Goal: Information Seeking & Learning: Learn about a topic

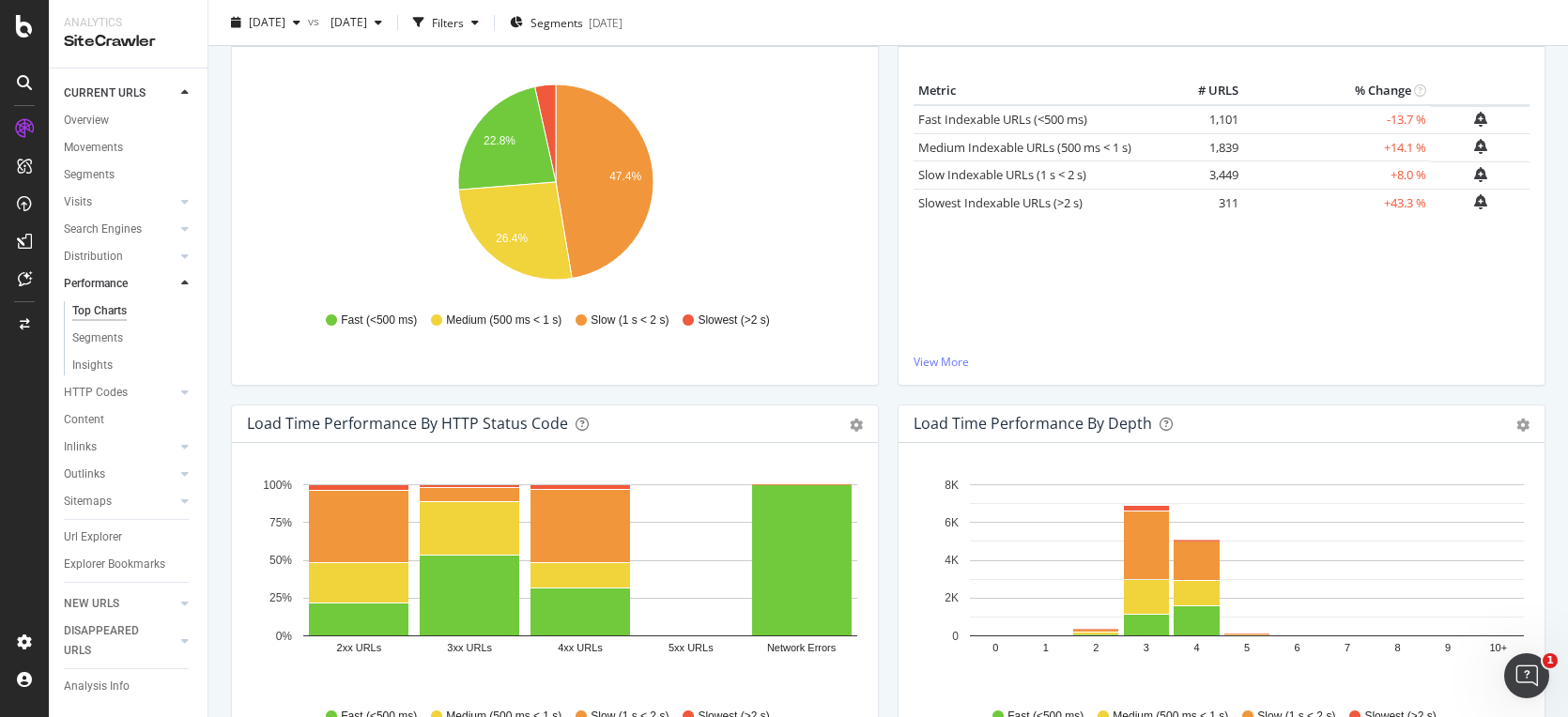
scroll to position [570, 0]
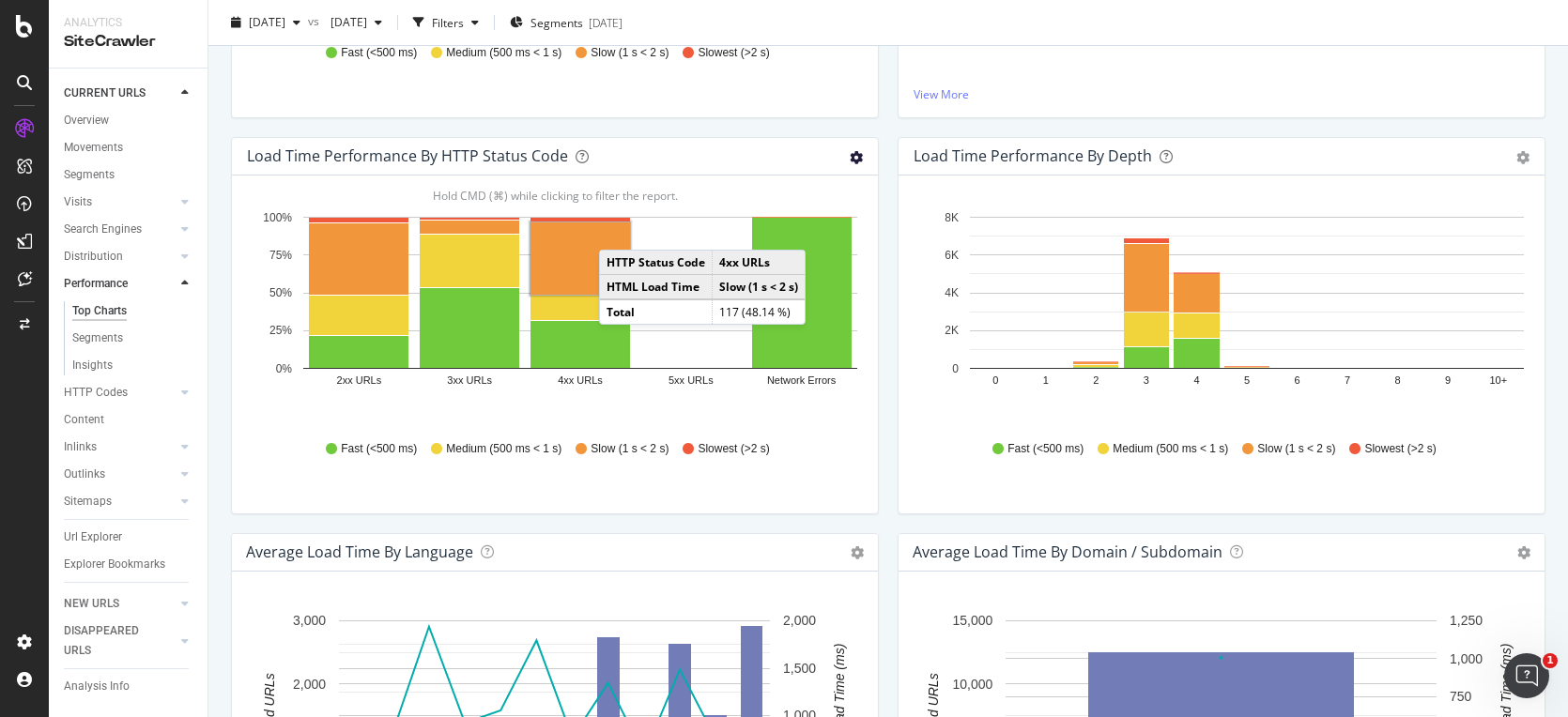
click at [850, 158] on icon "gear" at bounding box center [856, 158] width 13 height 13
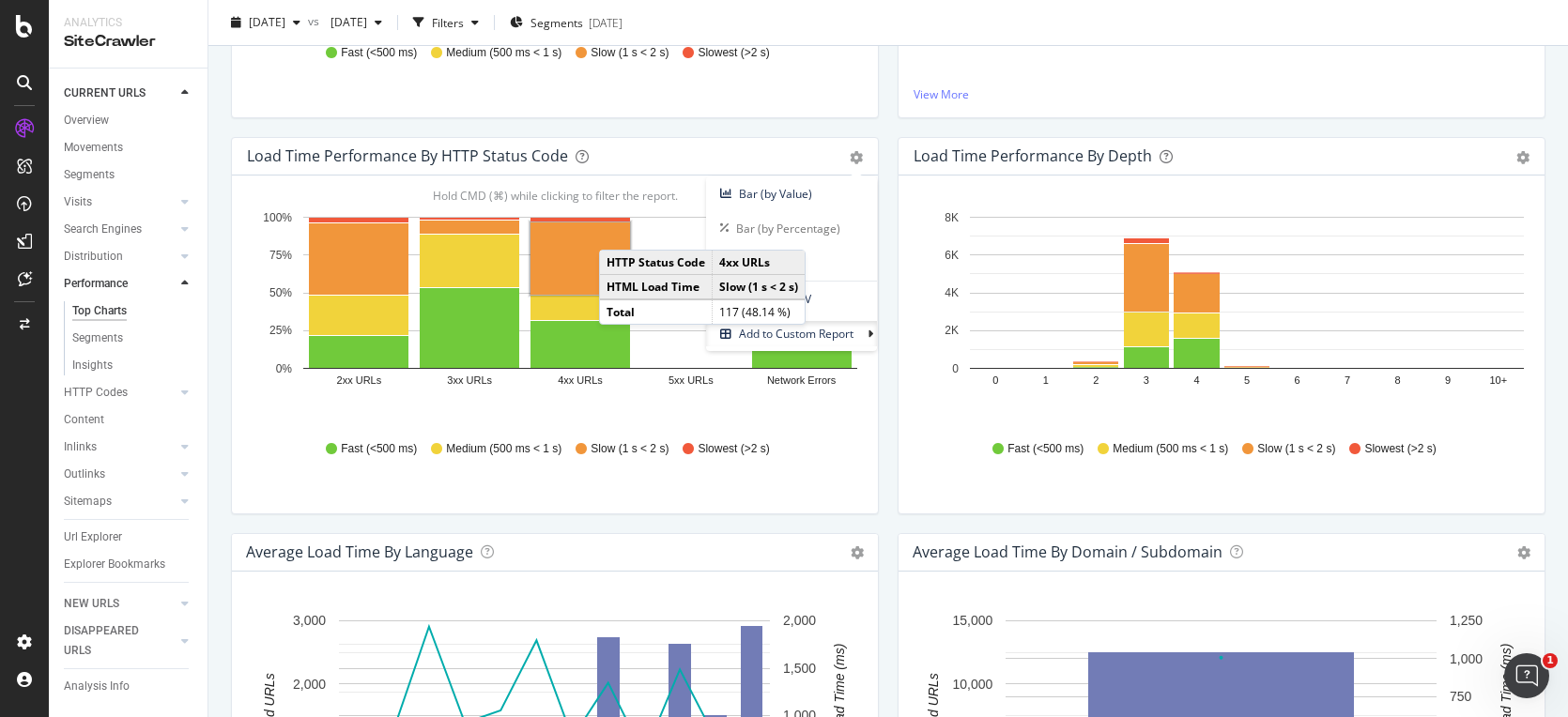
click at [728, 160] on div "Load Time Performance by HTTP Status Code" at bounding box center [533, 156] width 574 height 19
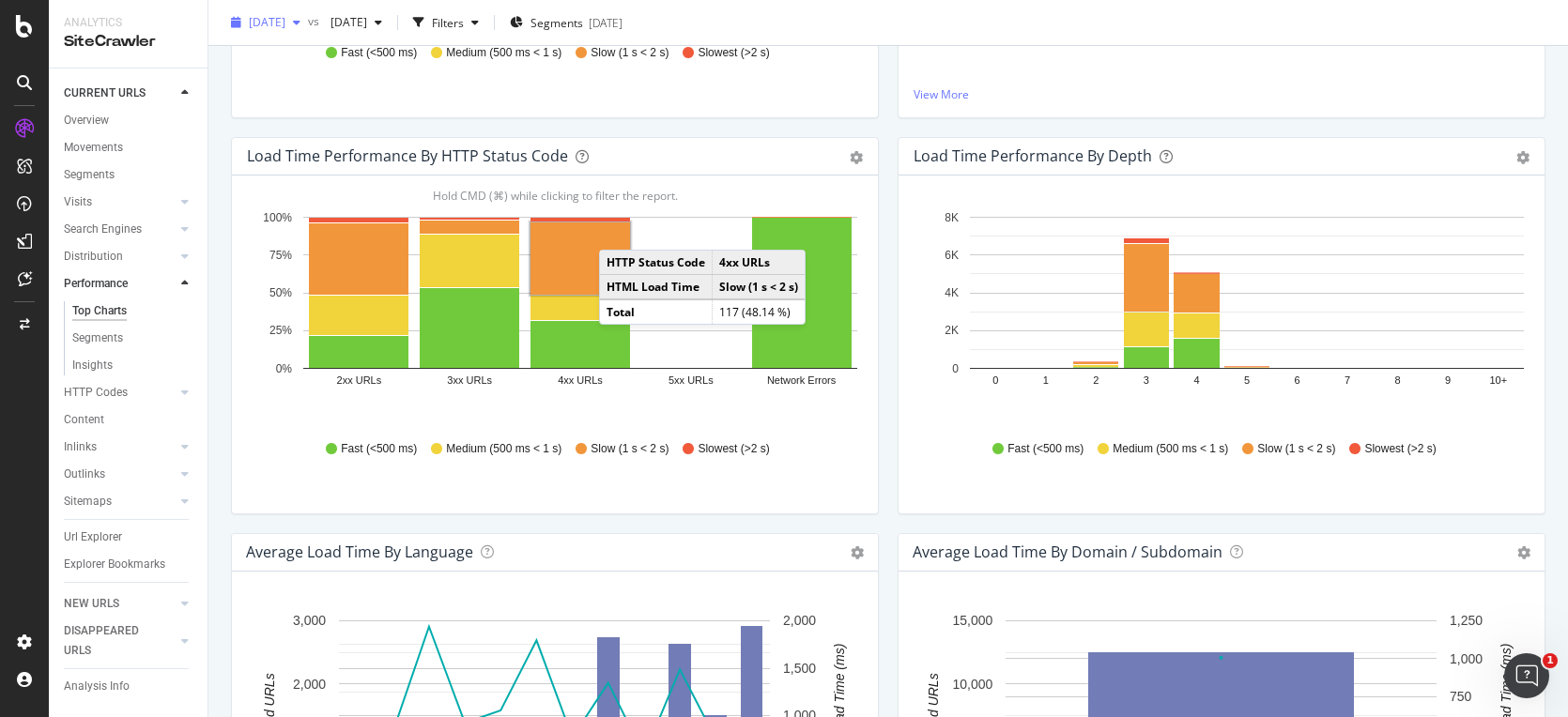
click at [286, 19] on span "2025 Sep. 21st" at bounding box center [267, 22] width 36 height 16
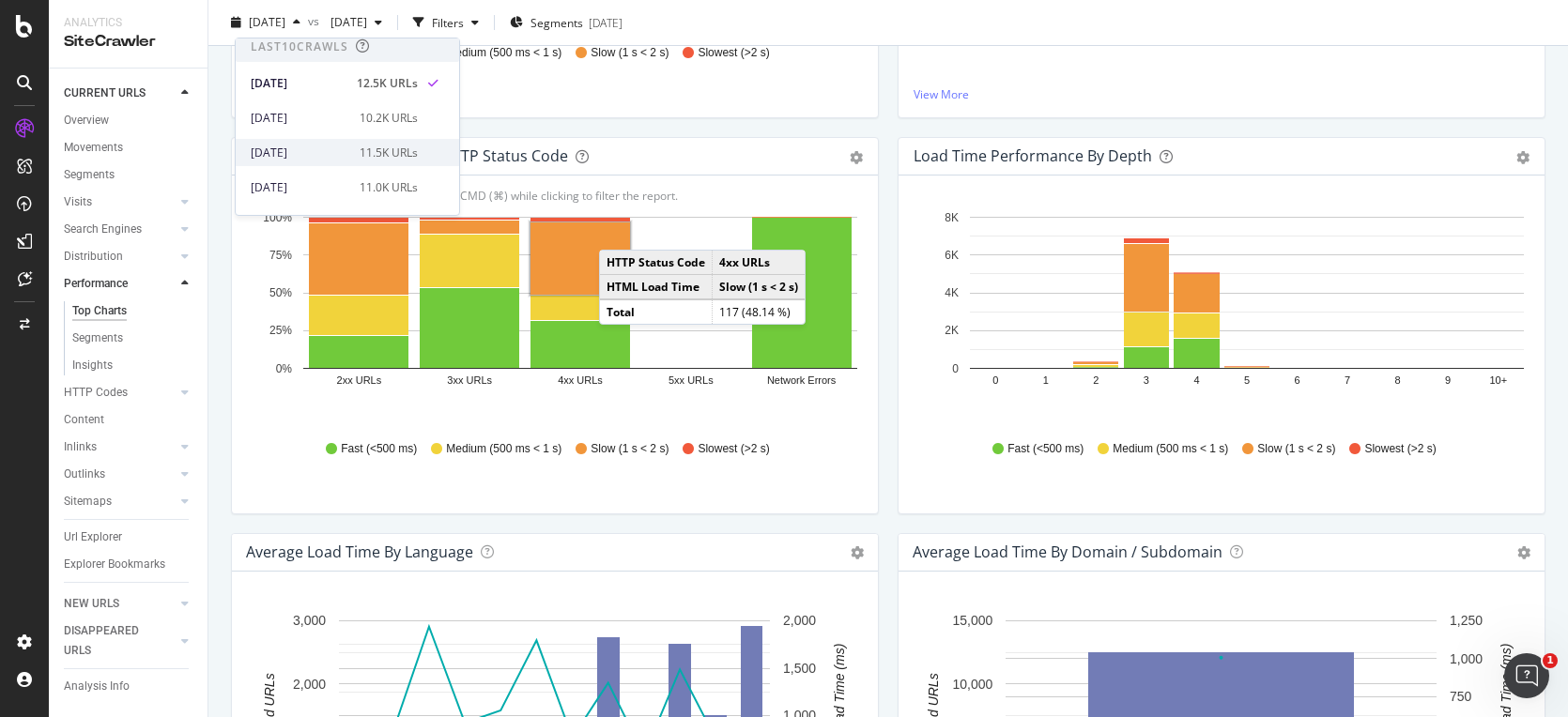
scroll to position [13, 0]
click at [308, 173] on div "2025 Aug. 31st" at bounding box center [299, 181] width 98 height 17
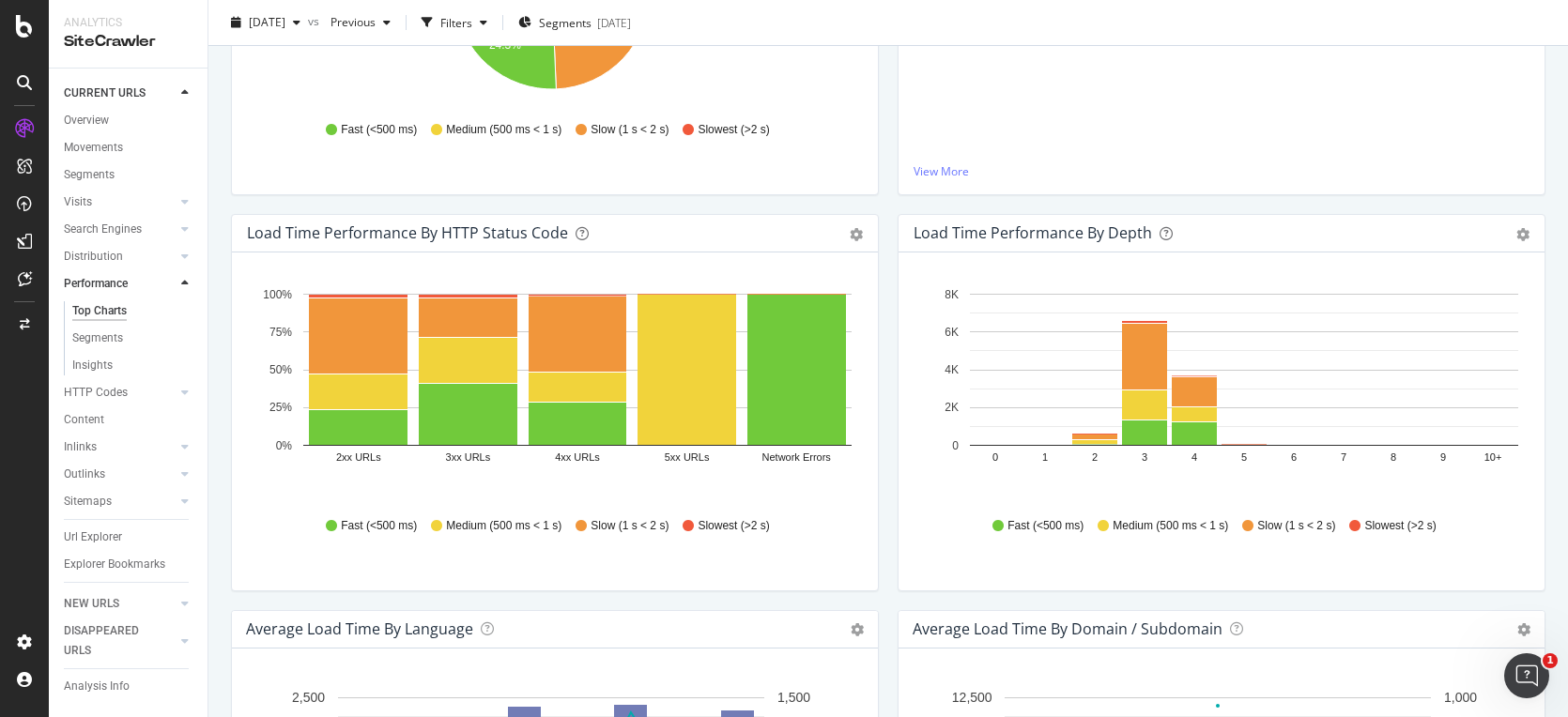
scroll to position [497, 0]
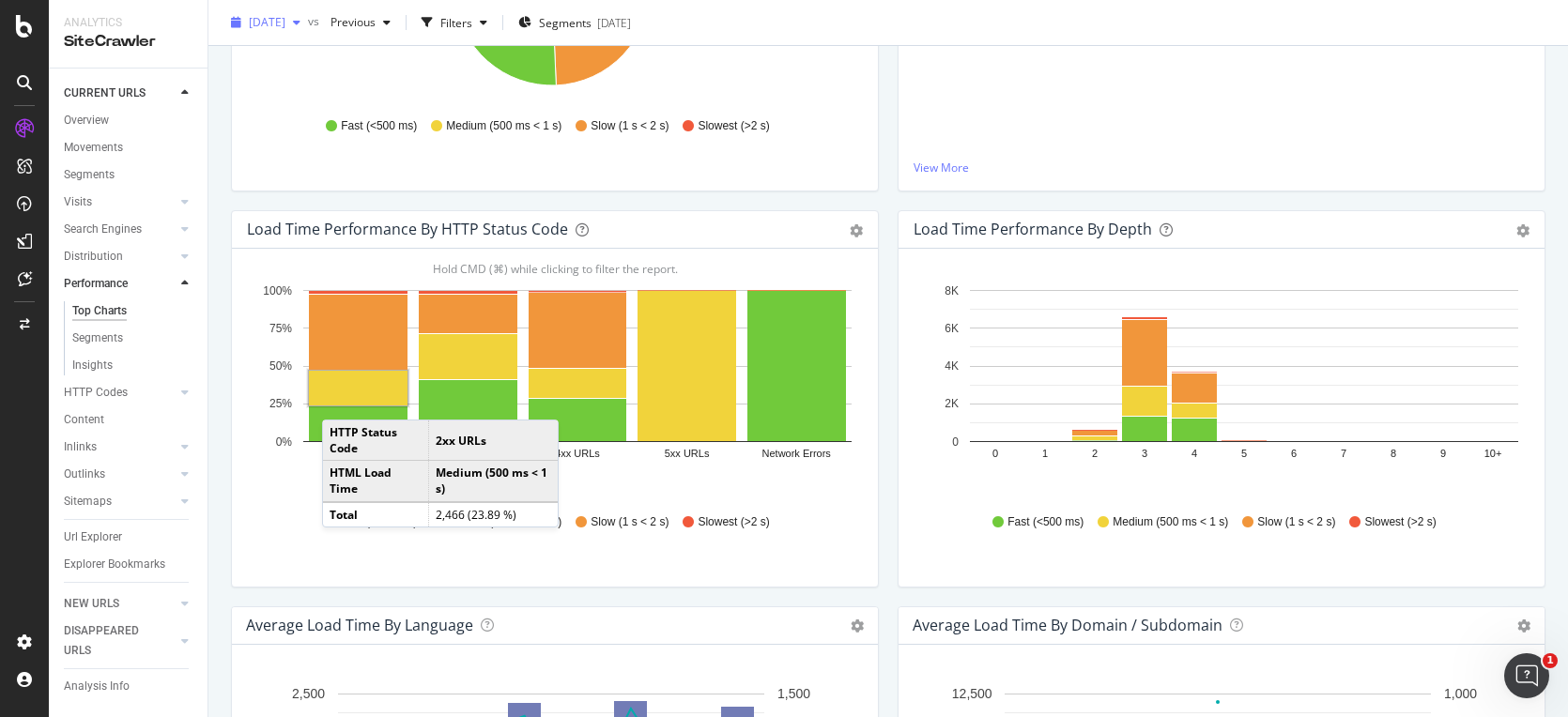
click at [286, 18] on span "2025 Aug. 31st" at bounding box center [267, 22] width 36 height 16
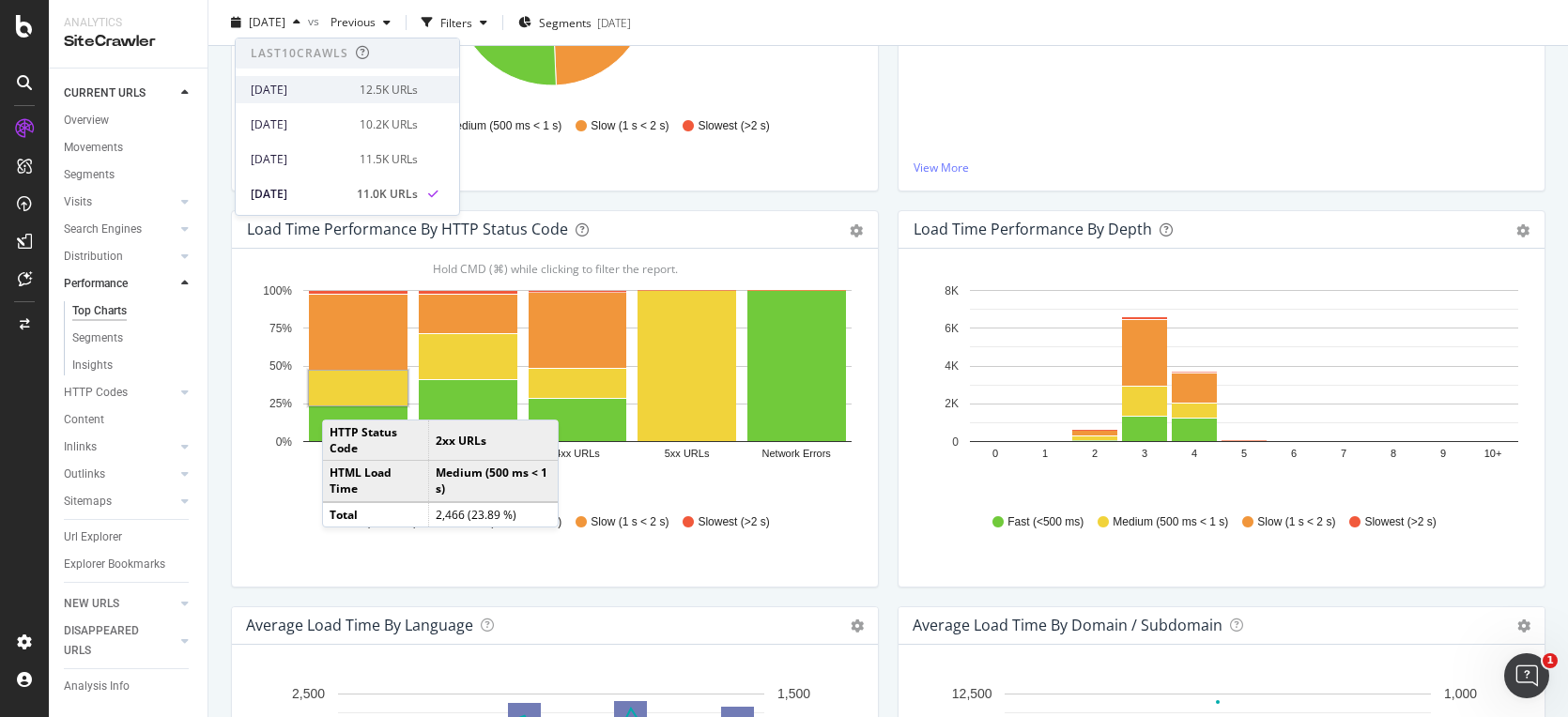
click at [328, 84] on div "2025 Sep. 21st" at bounding box center [299, 90] width 98 height 17
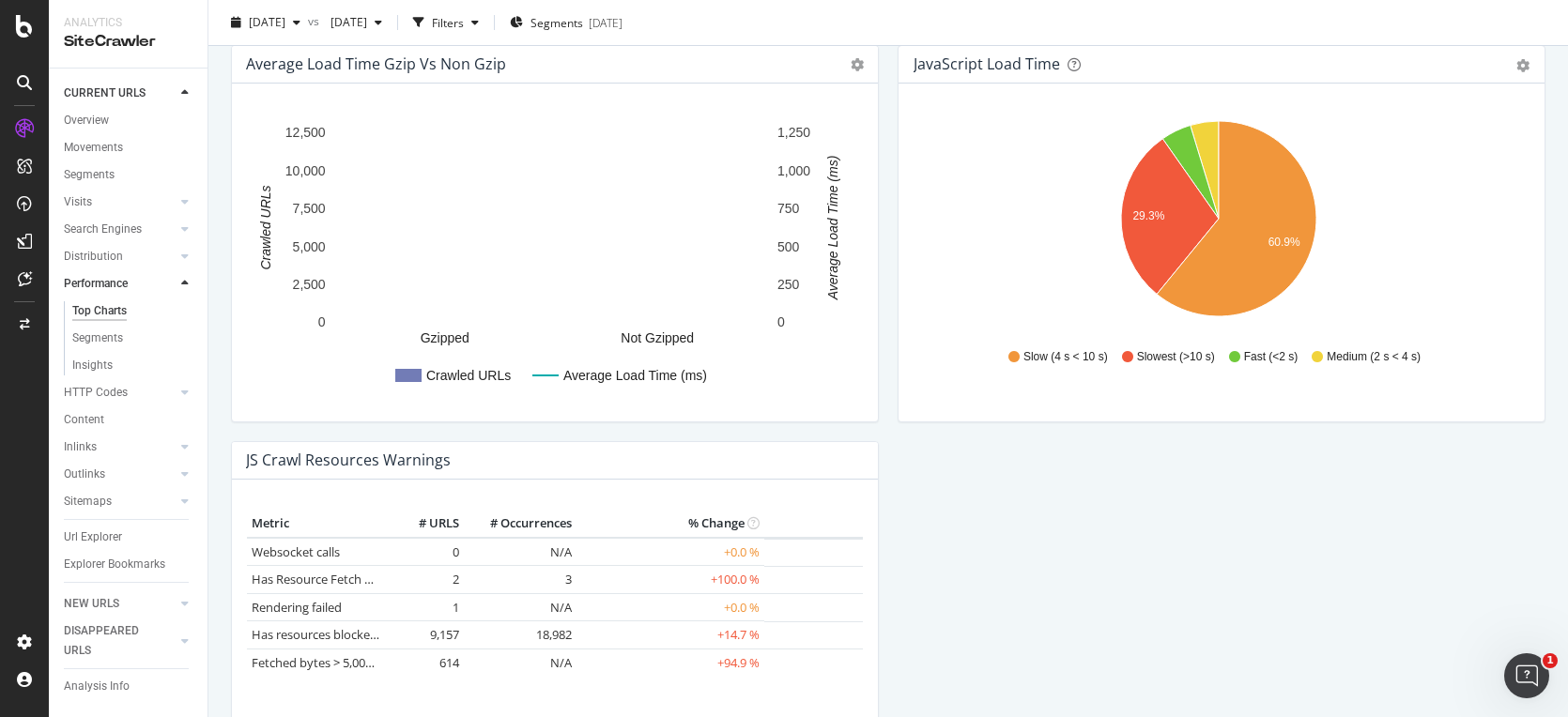
scroll to position [1641, 0]
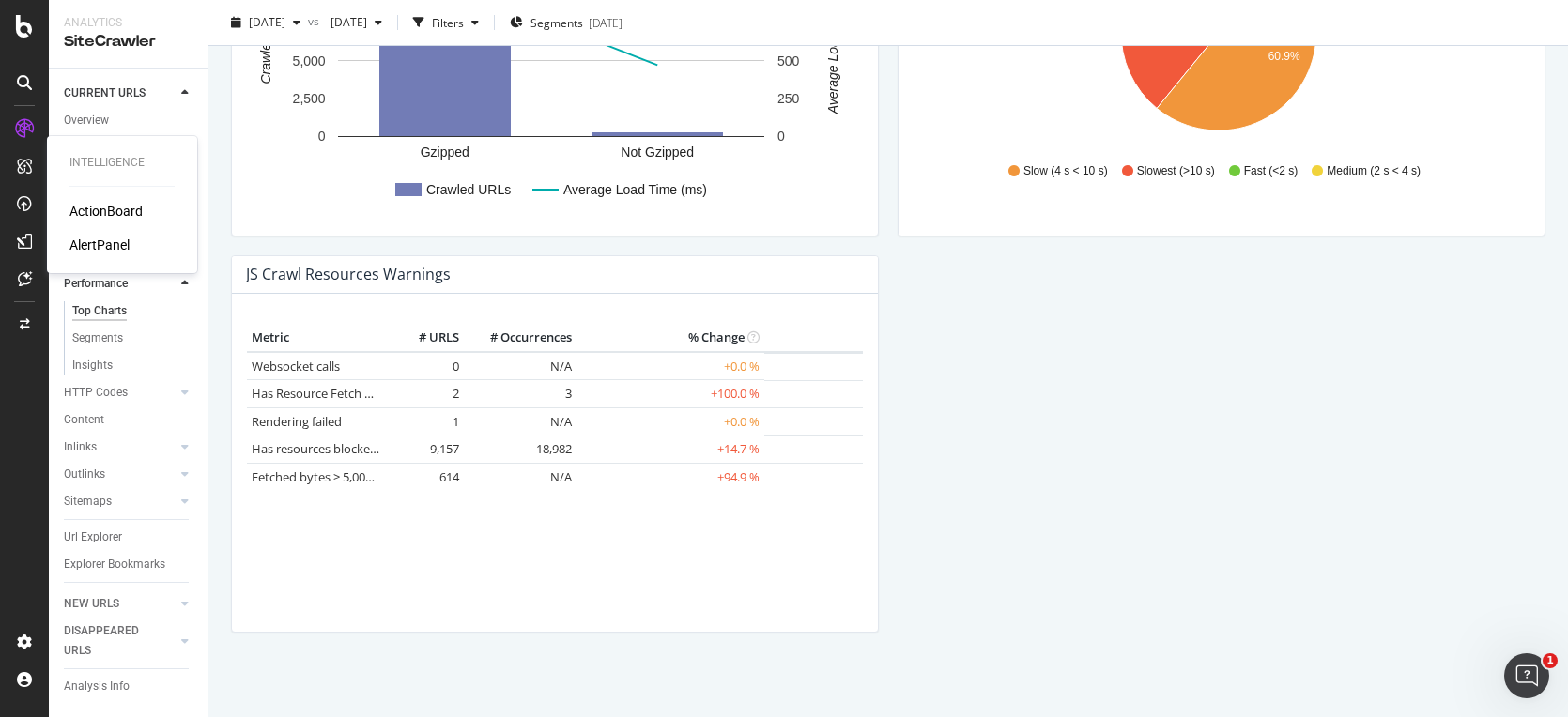
click at [123, 246] on div "AlertPanel" at bounding box center [99, 245] width 60 height 19
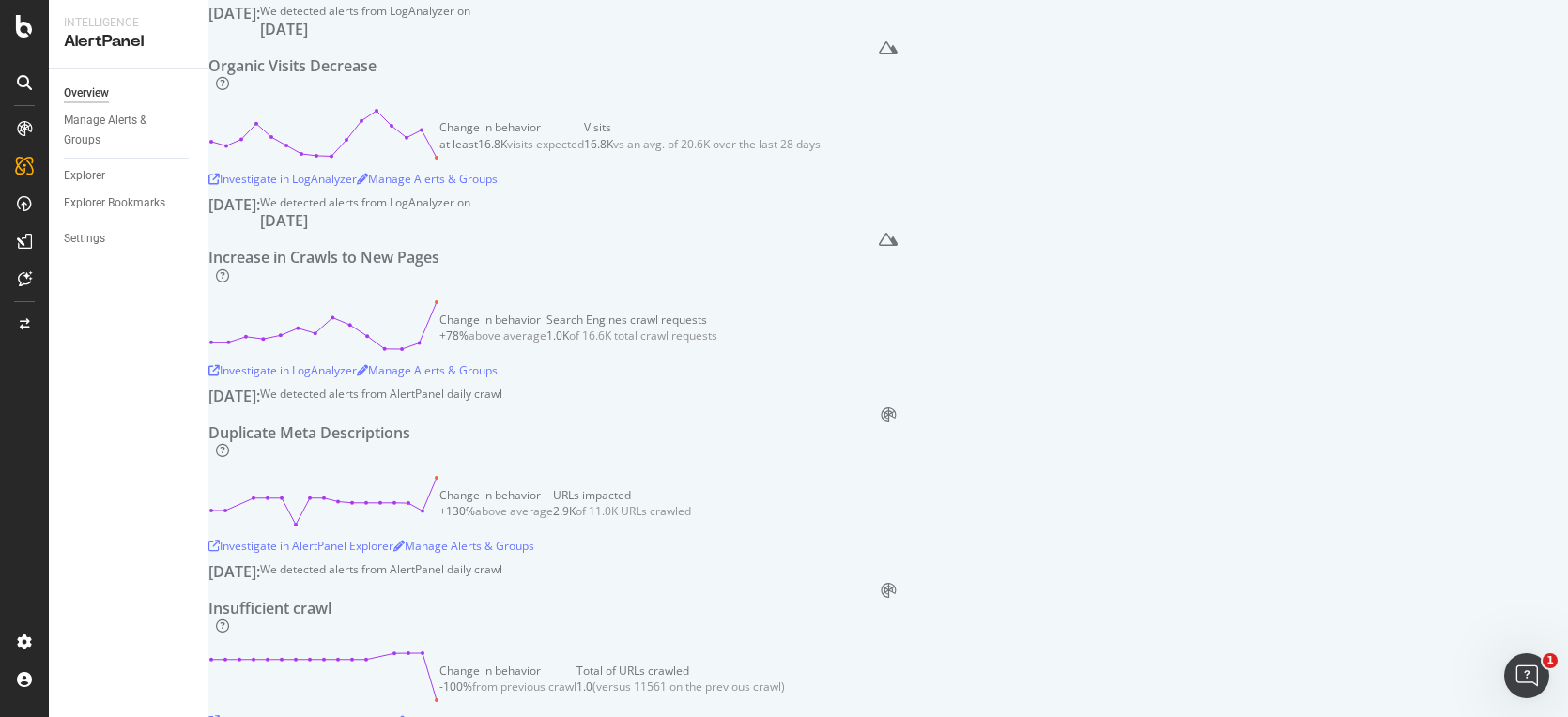
scroll to position [945, 0]
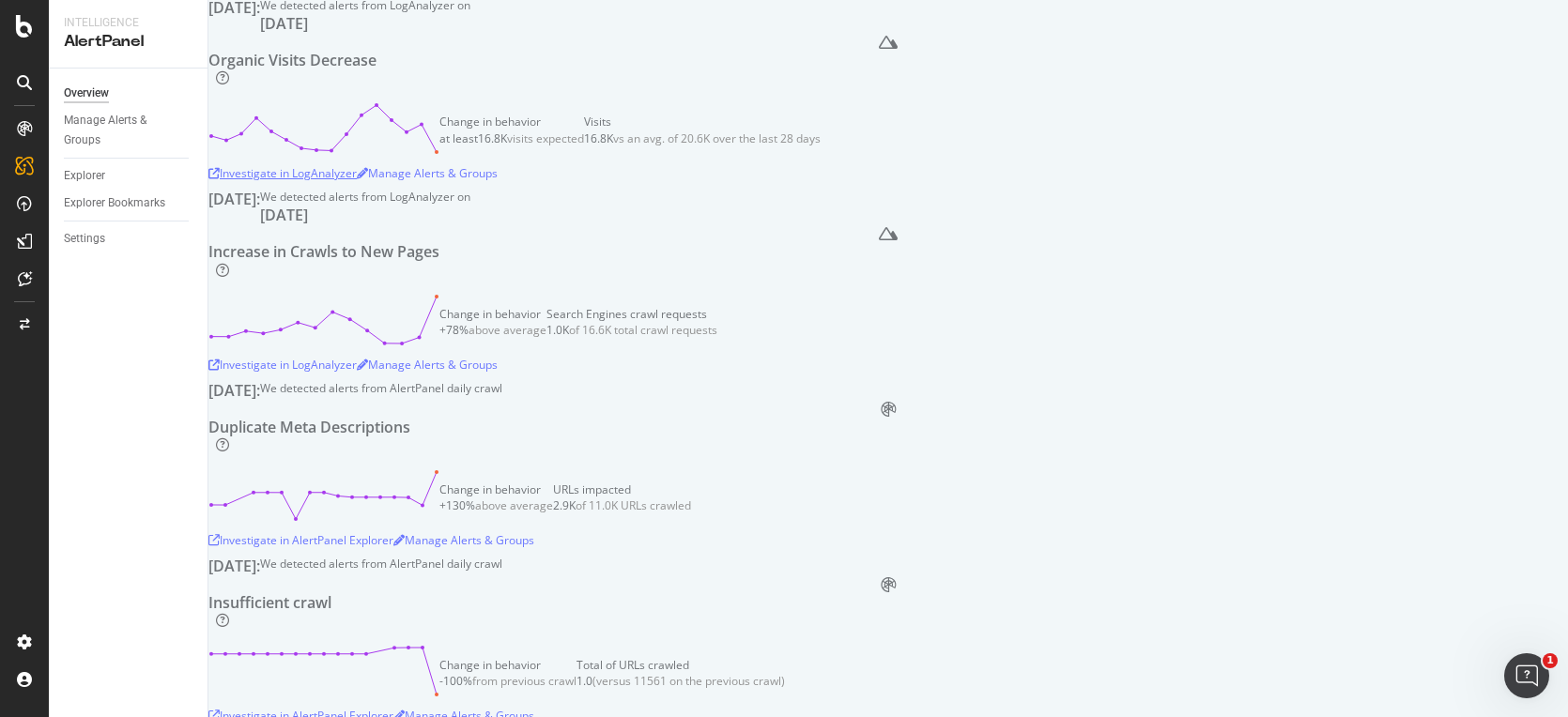
click at [357, 181] on div "Investigate in LogAnalyzer" at bounding box center [283, 173] width 149 height 16
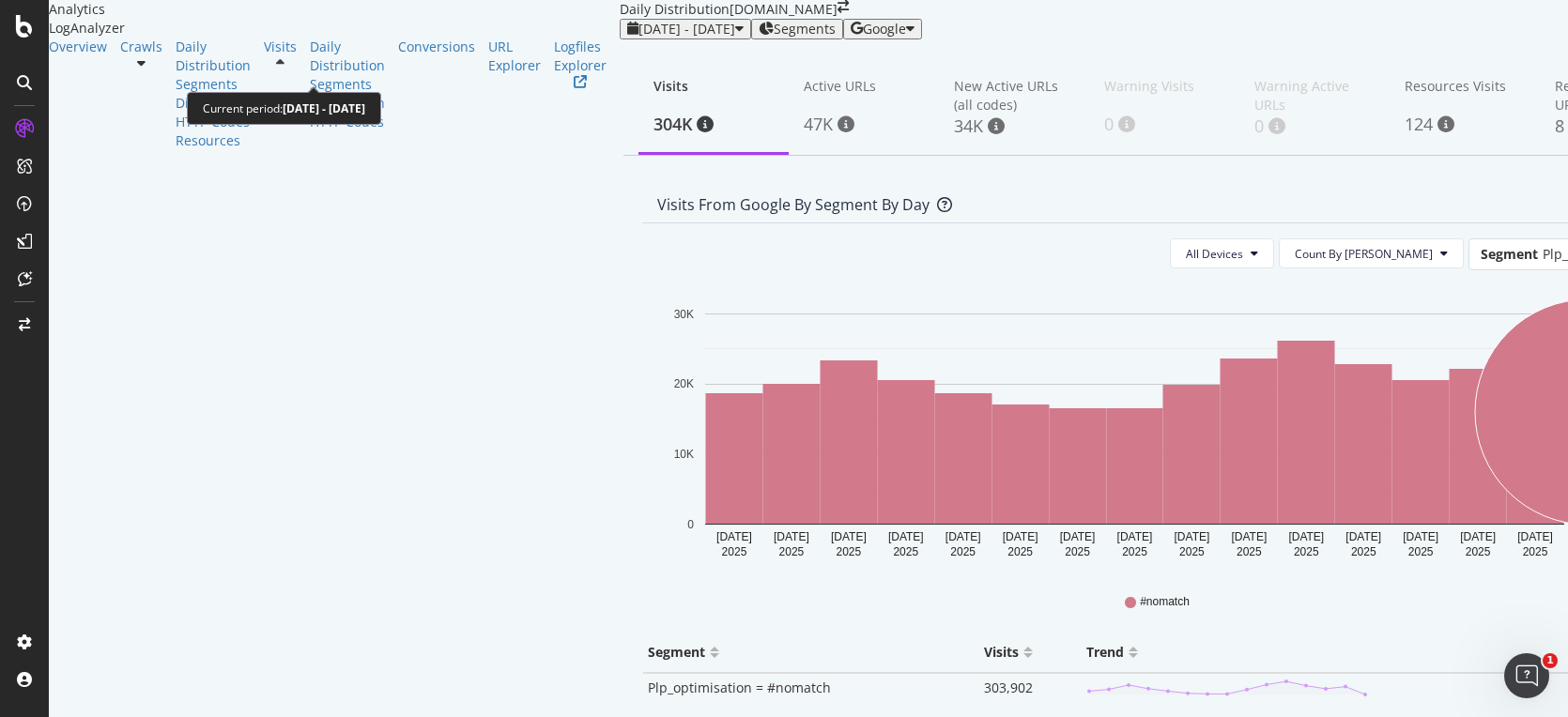
click at [638, 37] on span "[DATE] - [DATE]" at bounding box center [687, 29] width 97 height 18
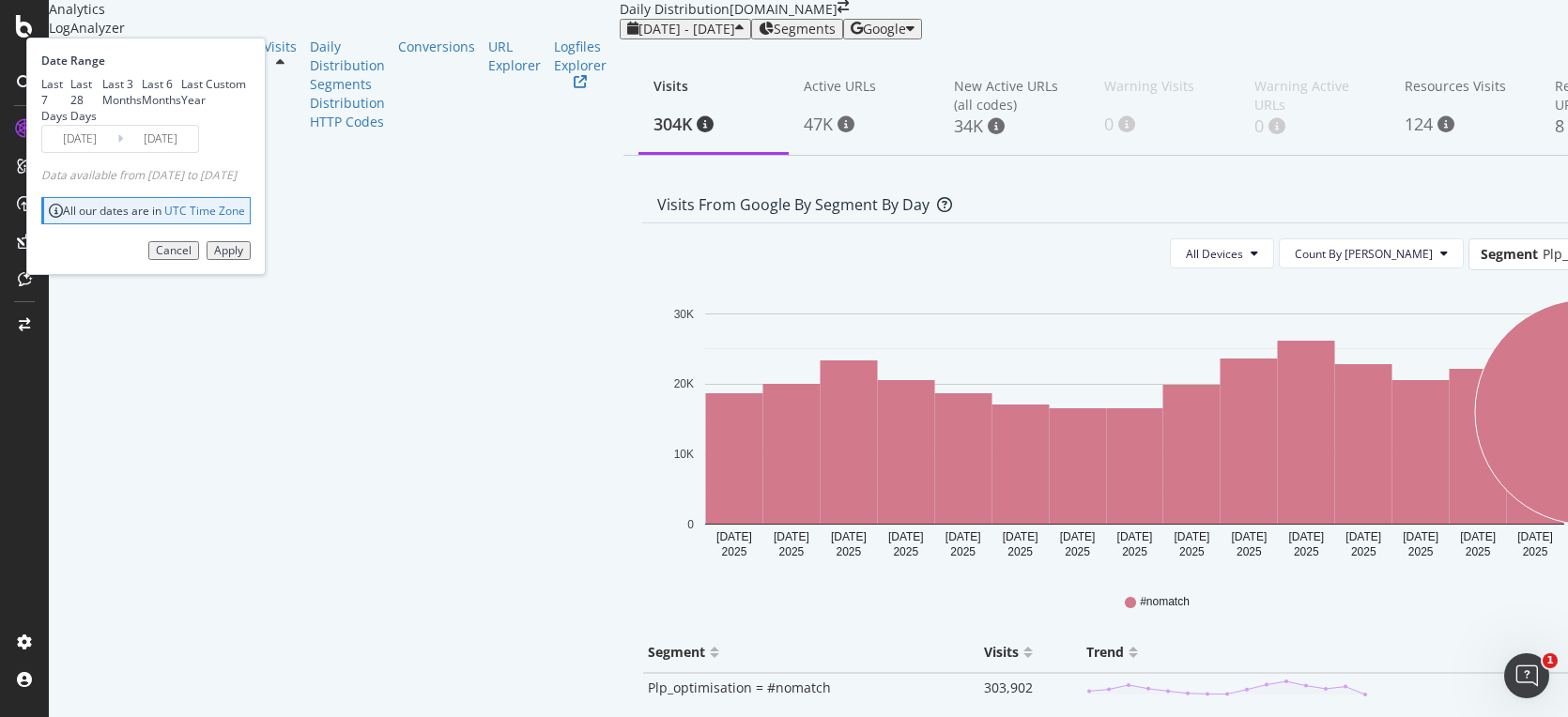
click at [102, 124] on div "Last 28 Days" at bounding box center [87, 100] width 32 height 48
type input "[DATE]"
click at [243, 257] on div "Apply" at bounding box center [229, 250] width 30 height 13
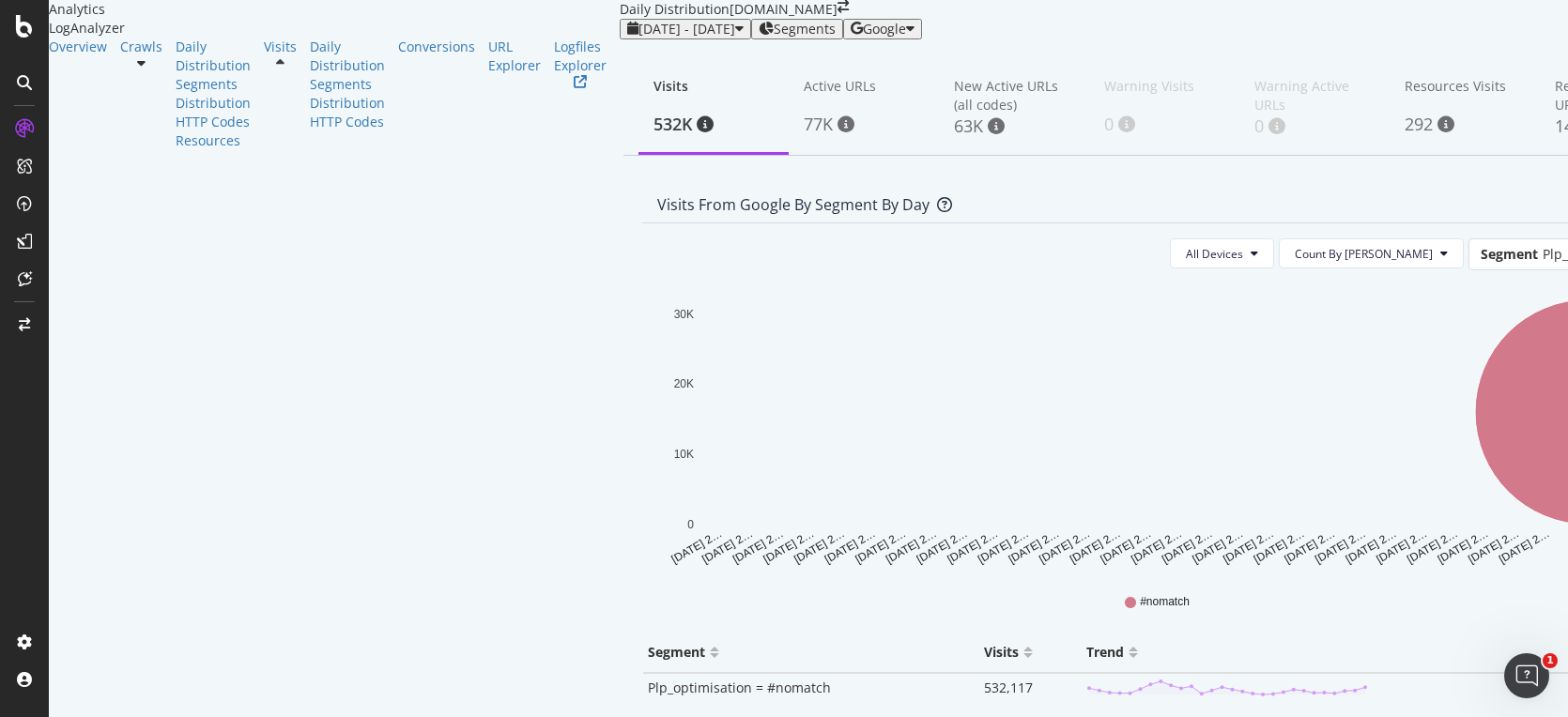
scroll to position [147, 0]
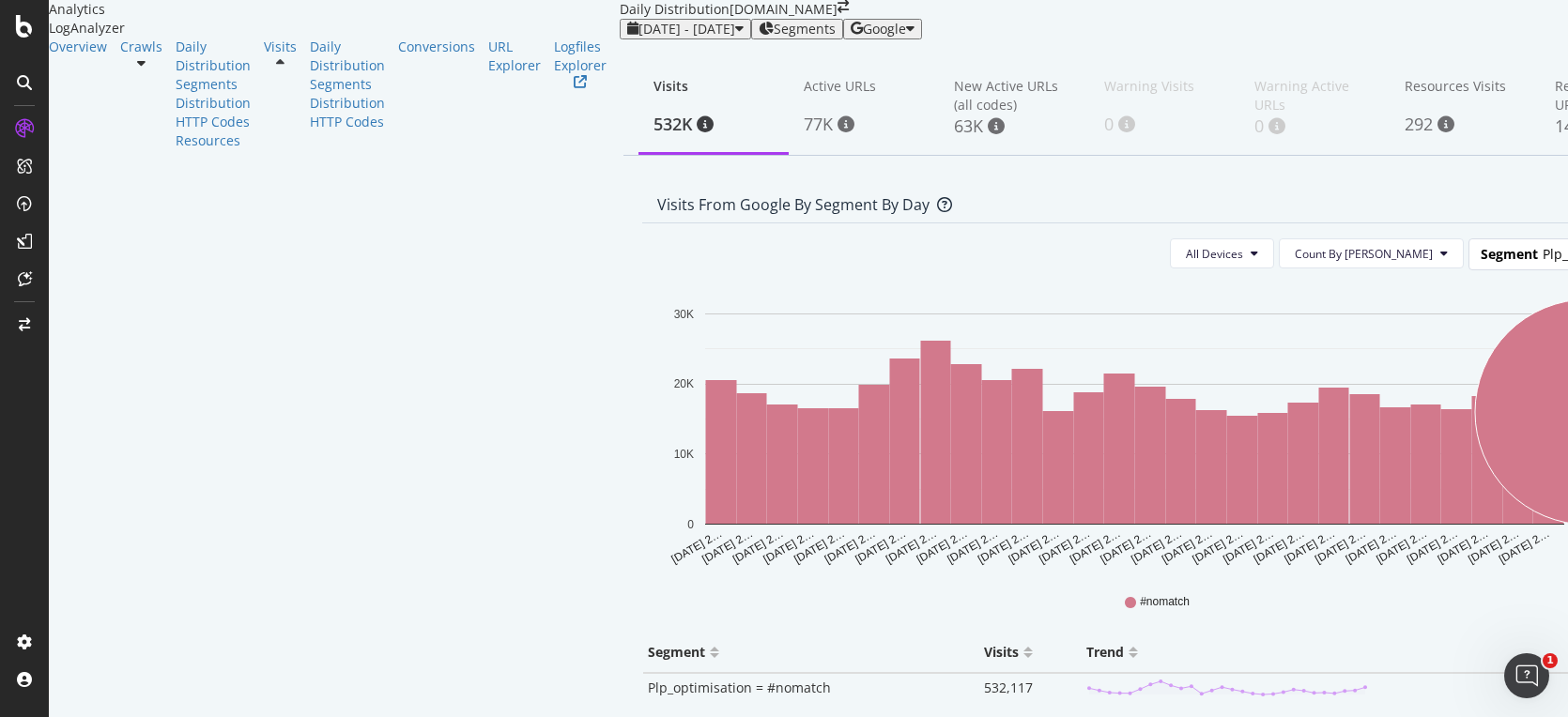
click at [1481, 245] on span "Segment" at bounding box center [1510, 253] width 57 height 18
click at [1512, 372] on div "New_country" at bounding box center [1587, 385] width 151 height 26
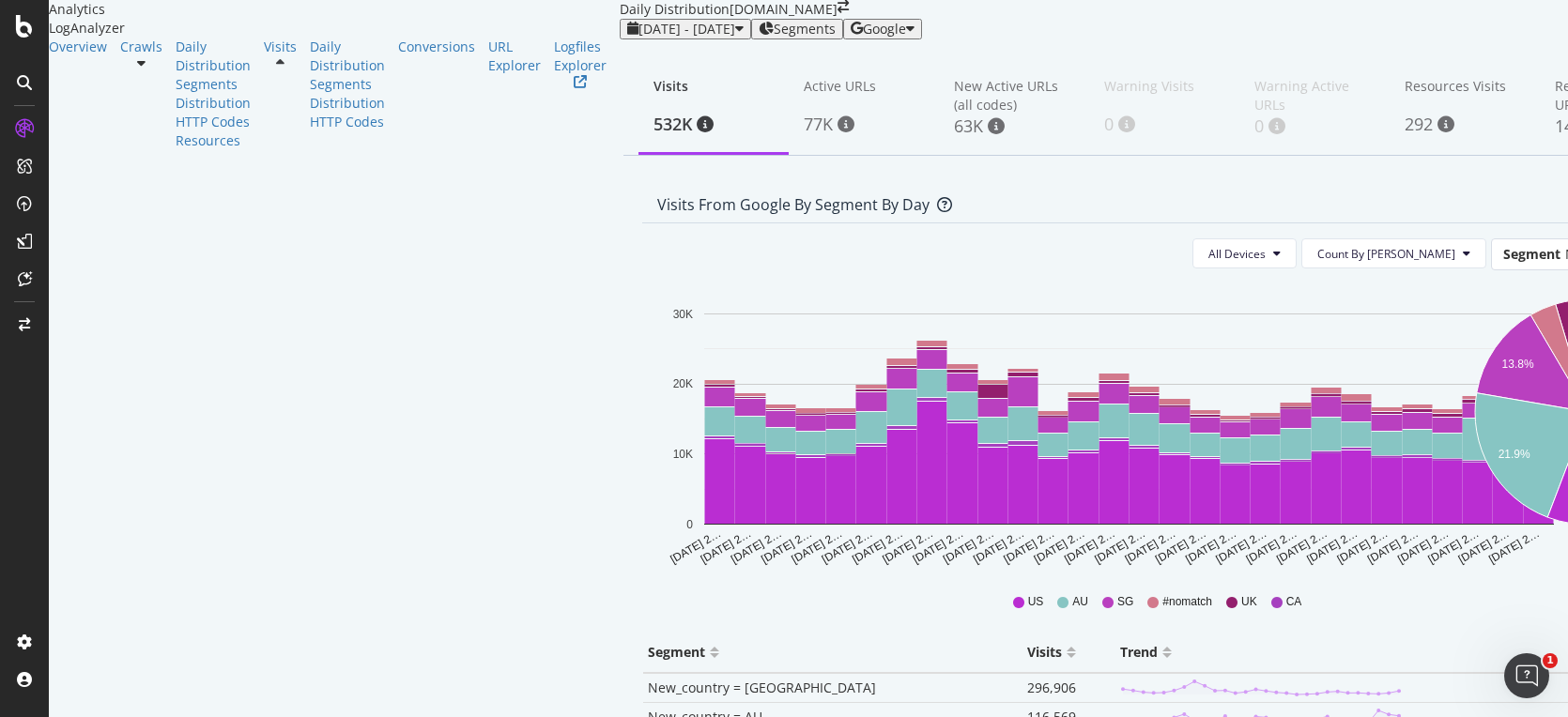
scroll to position [20, 0]
click at [638, 37] on span "[DATE] - [DATE]" at bounding box center [687, 29] width 97 height 18
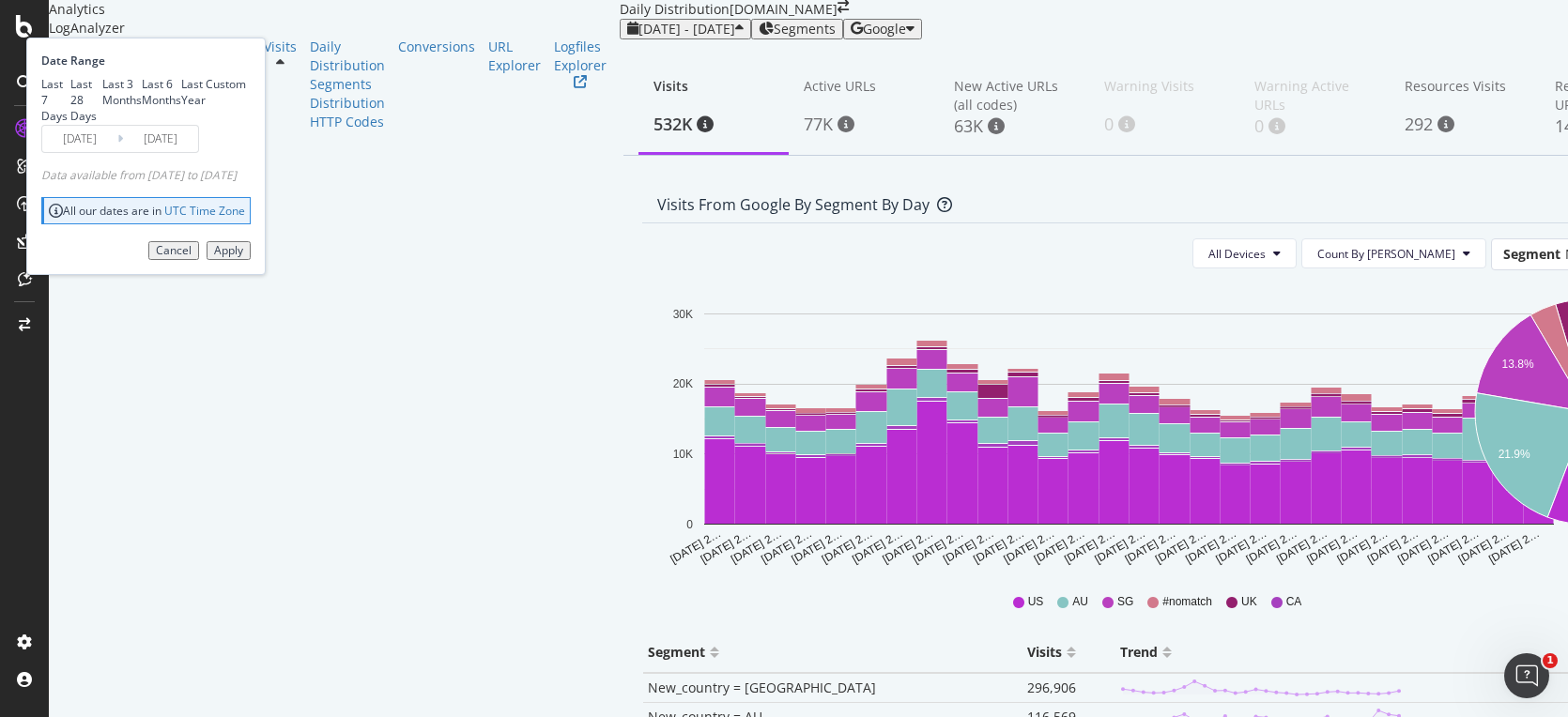
click at [246, 92] on div "Custom" at bounding box center [226, 84] width 40 height 16
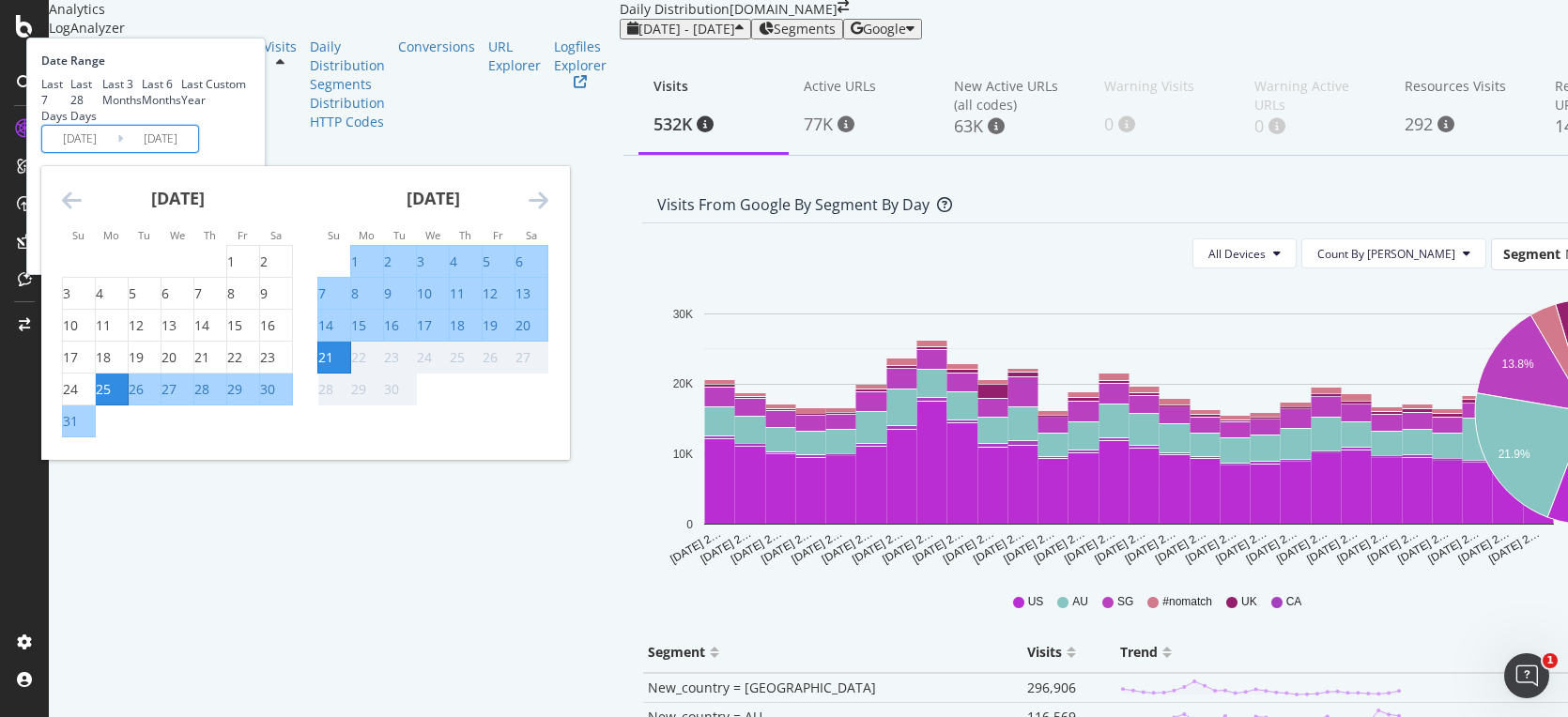
click at [117, 152] on input "[DATE]" at bounding box center [79, 139] width 75 height 27
click at [359, 271] on div "1" at bounding box center [355, 262] width 8 height 19
click at [234, 271] on div "1" at bounding box center [231, 262] width 8 height 19
type input "[DATE]"
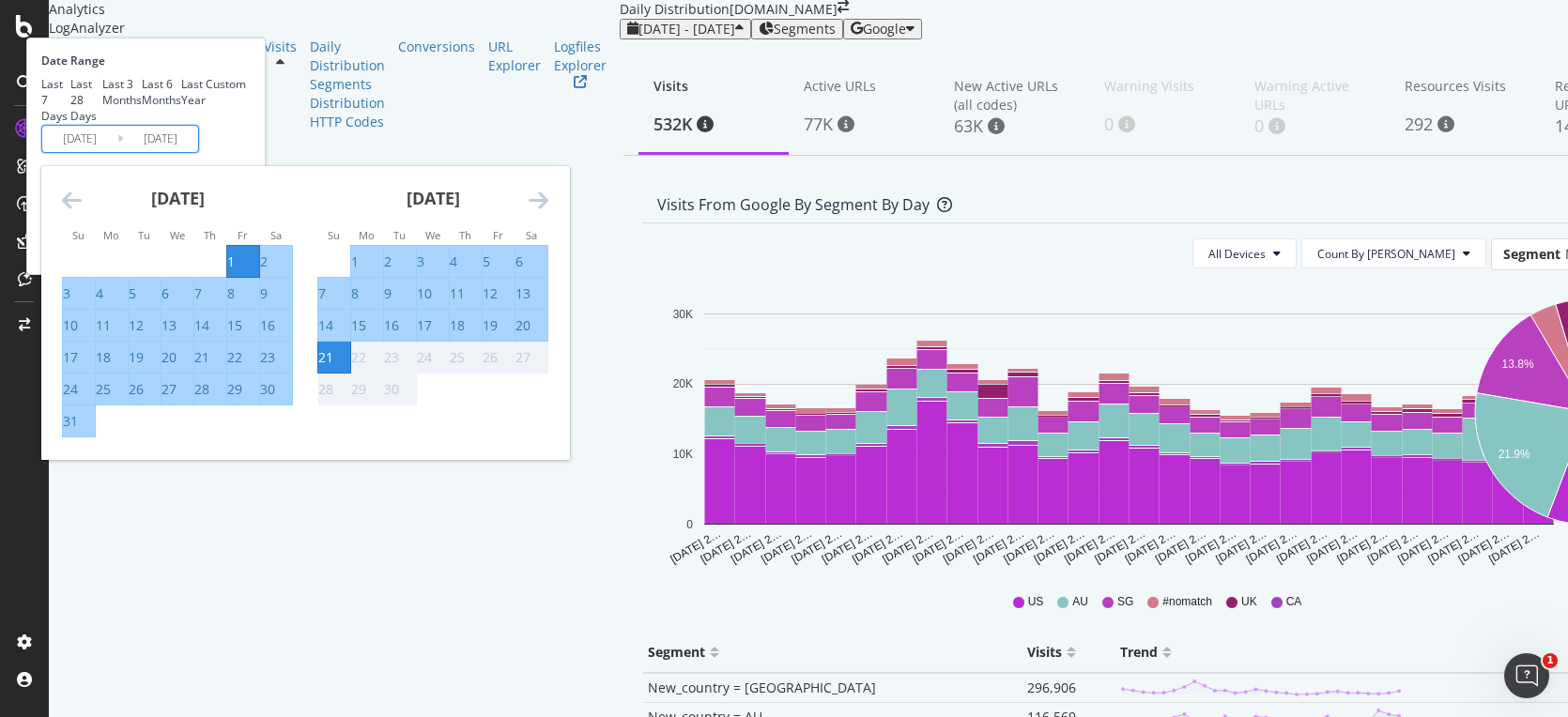
click at [246, 124] on div "Last 7 Days Last 28 Days Last 3 Months Last 6 Months Last Year Custom" at bounding box center [143, 100] width 205 height 48
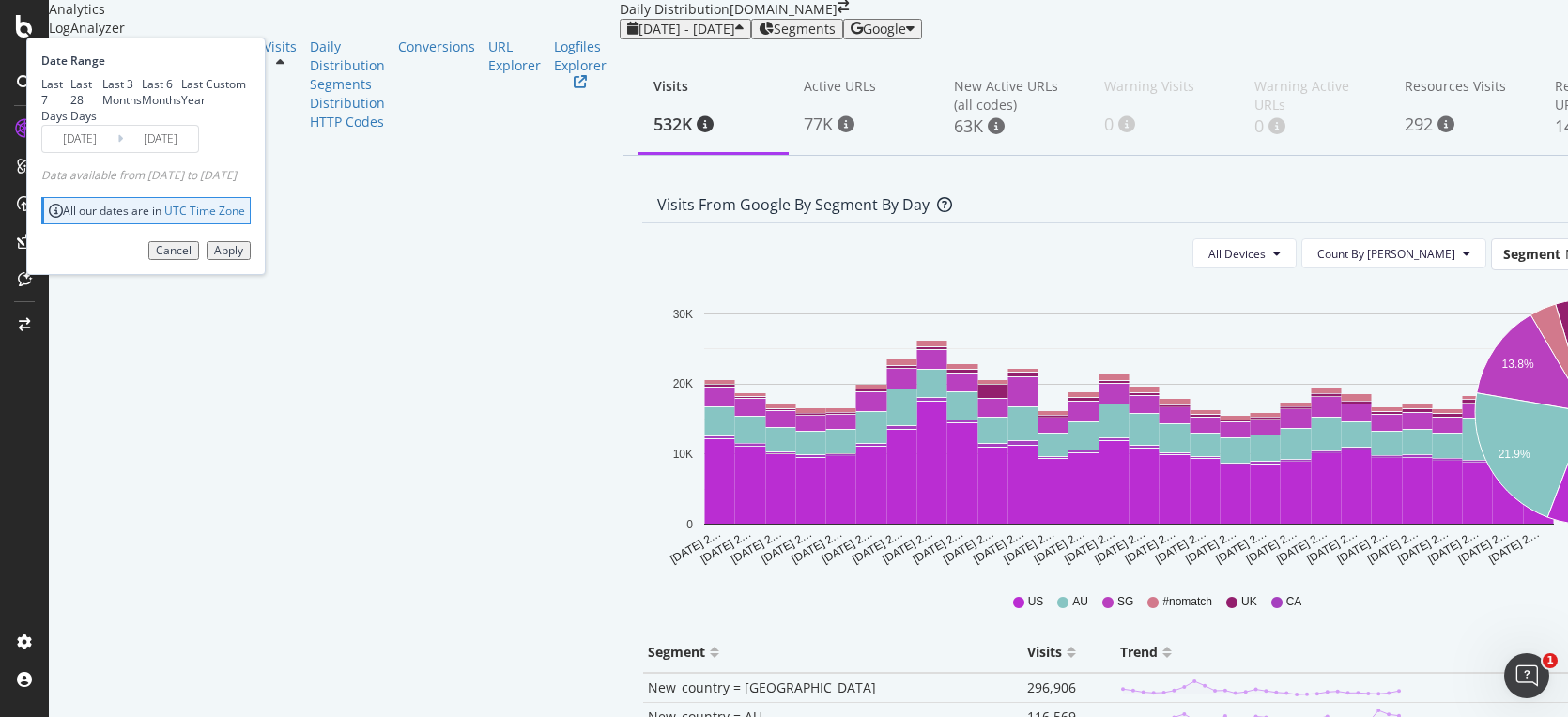
click at [243, 257] on div "Apply" at bounding box center [229, 250] width 30 height 13
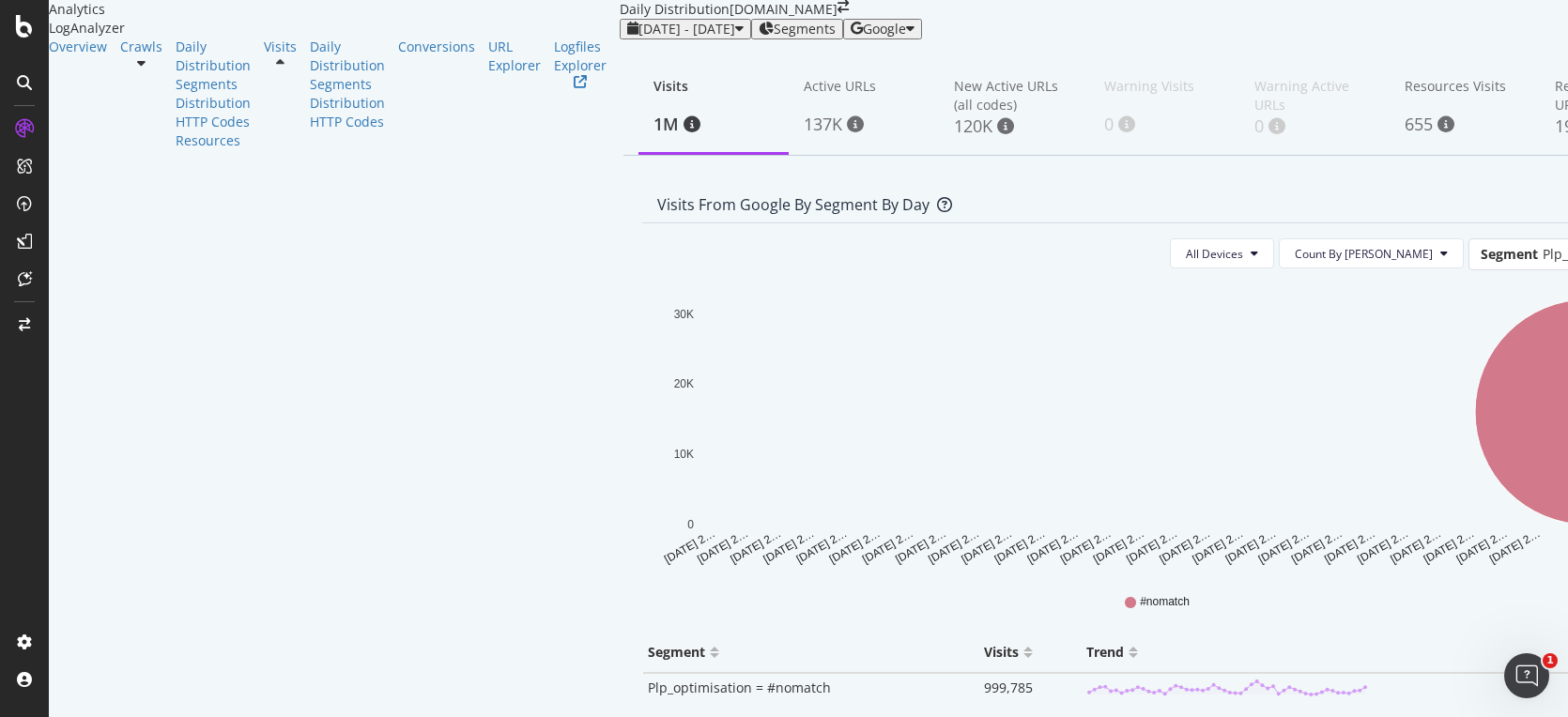
scroll to position [50, 0]
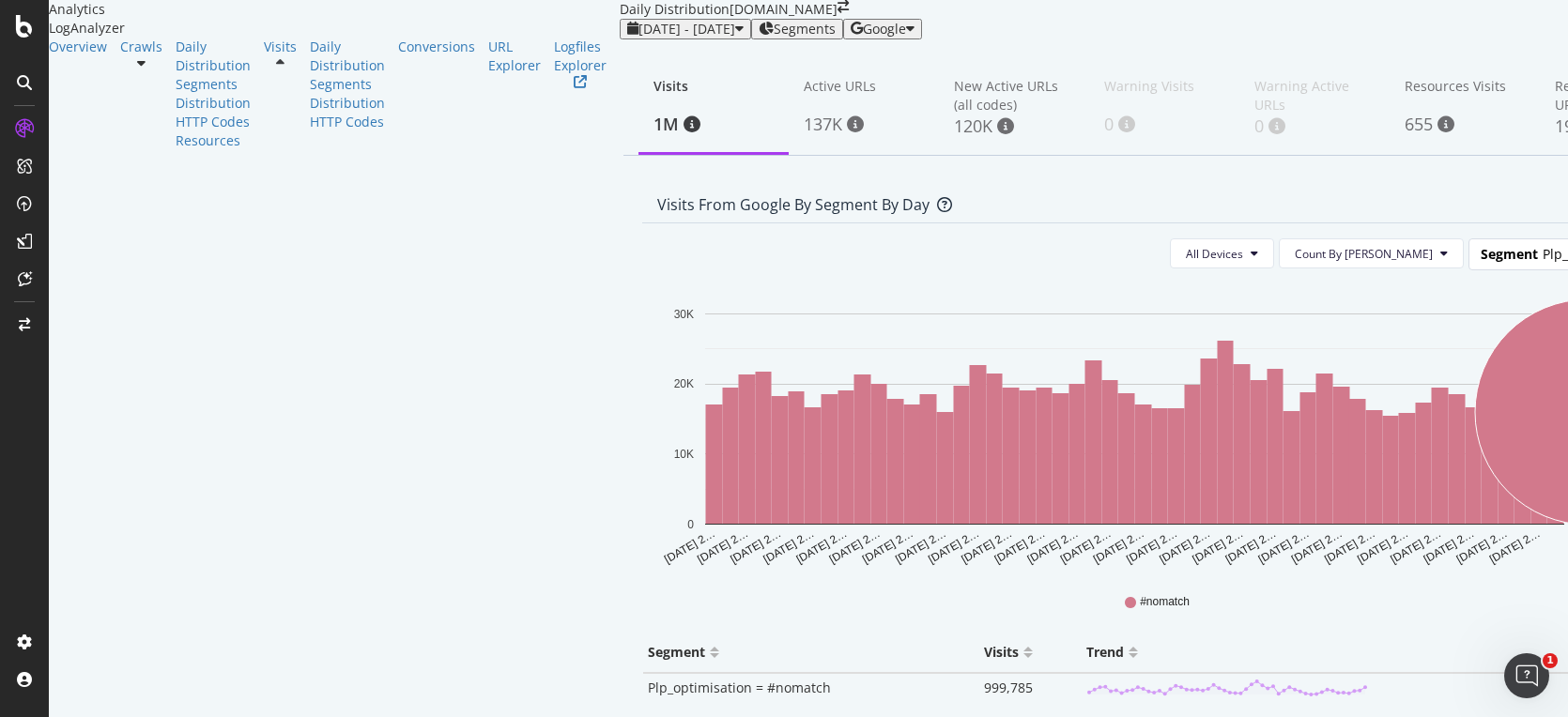
click at [1481, 263] on span "Segment" at bounding box center [1510, 253] width 57 height 18
click at [1512, 385] on div "New_country" at bounding box center [1587, 385] width 151 height 26
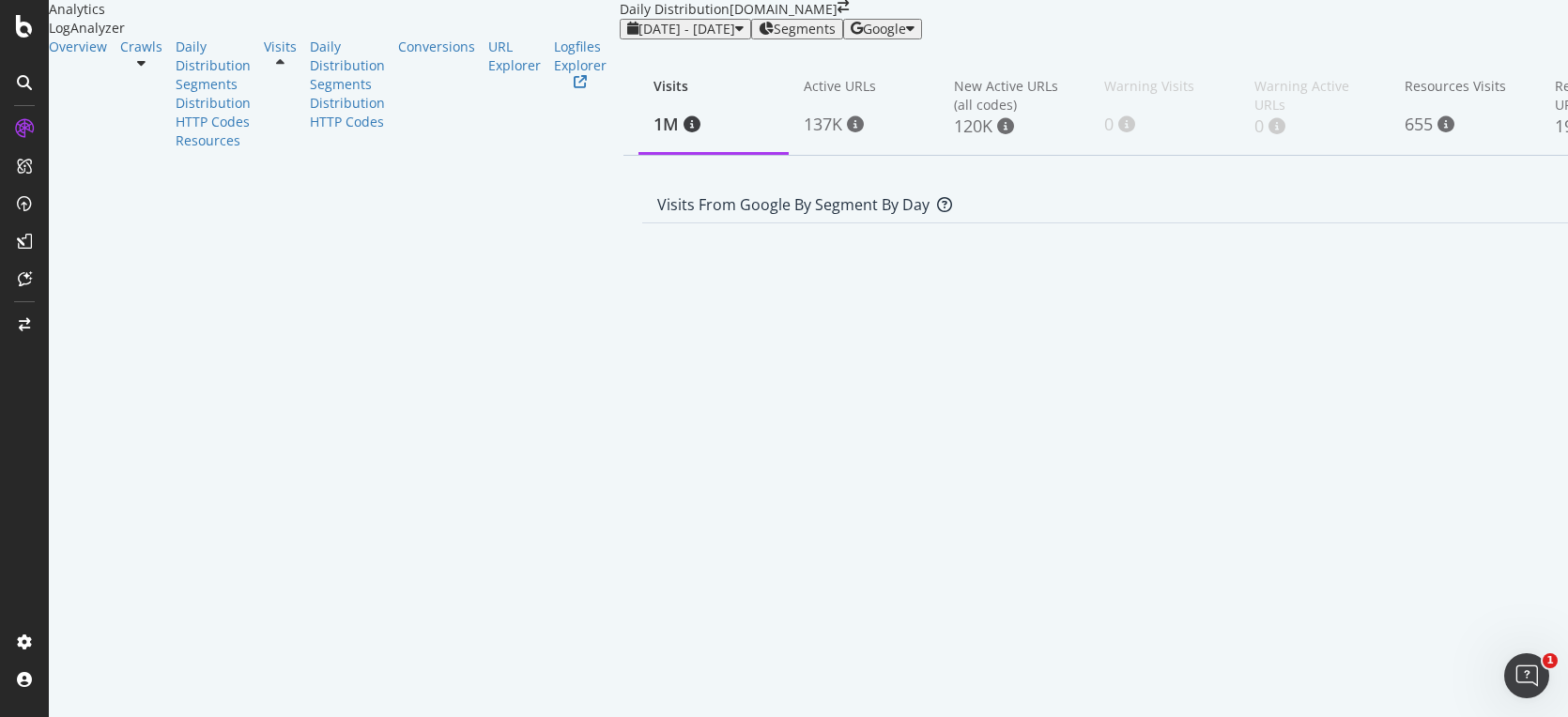
scroll to position [0, 0]
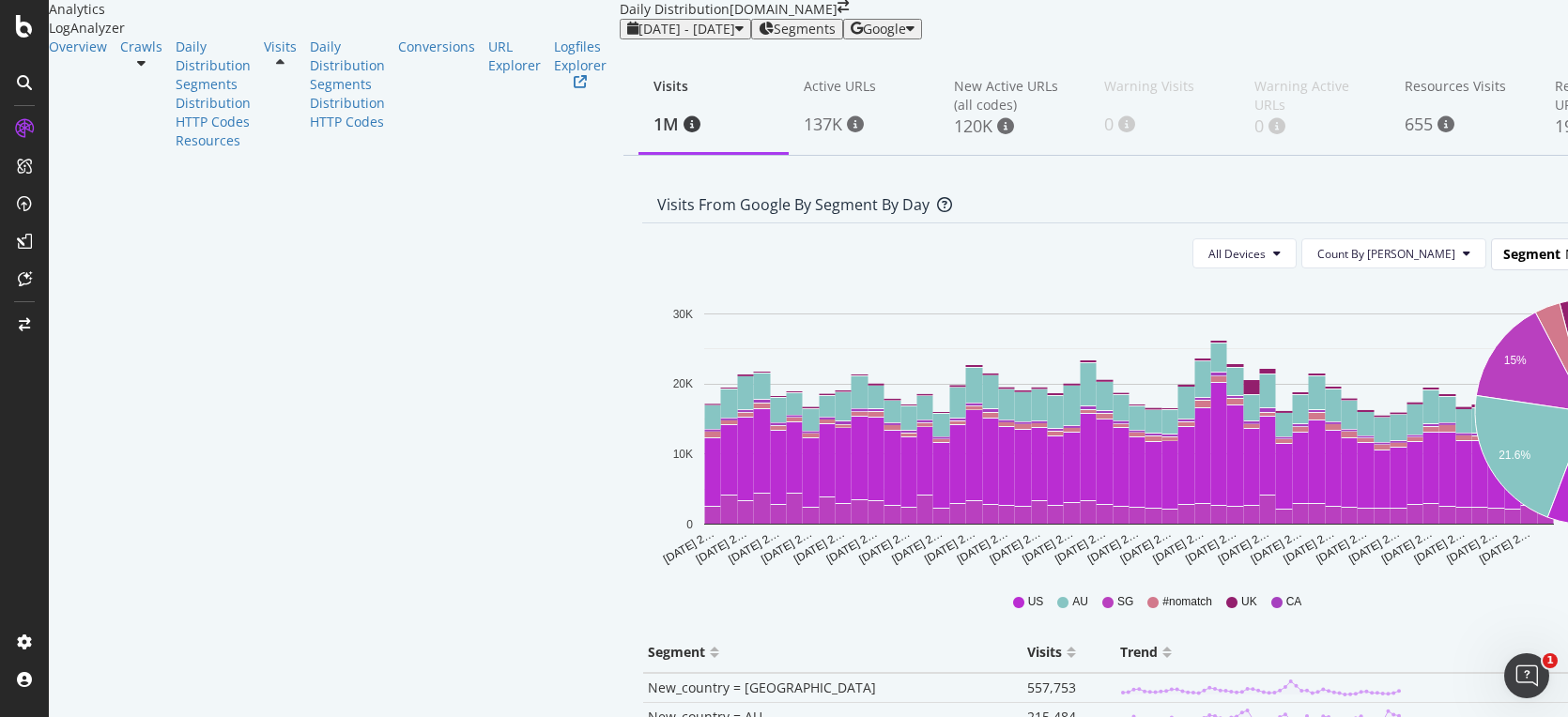
click at [1503, 263] on span "Segment" at bounding box center [1532, 253] width 57 height 18
click at [1512, 347] on div "New_pagetype" at bounding box center [1587, 333] width 151 height 26
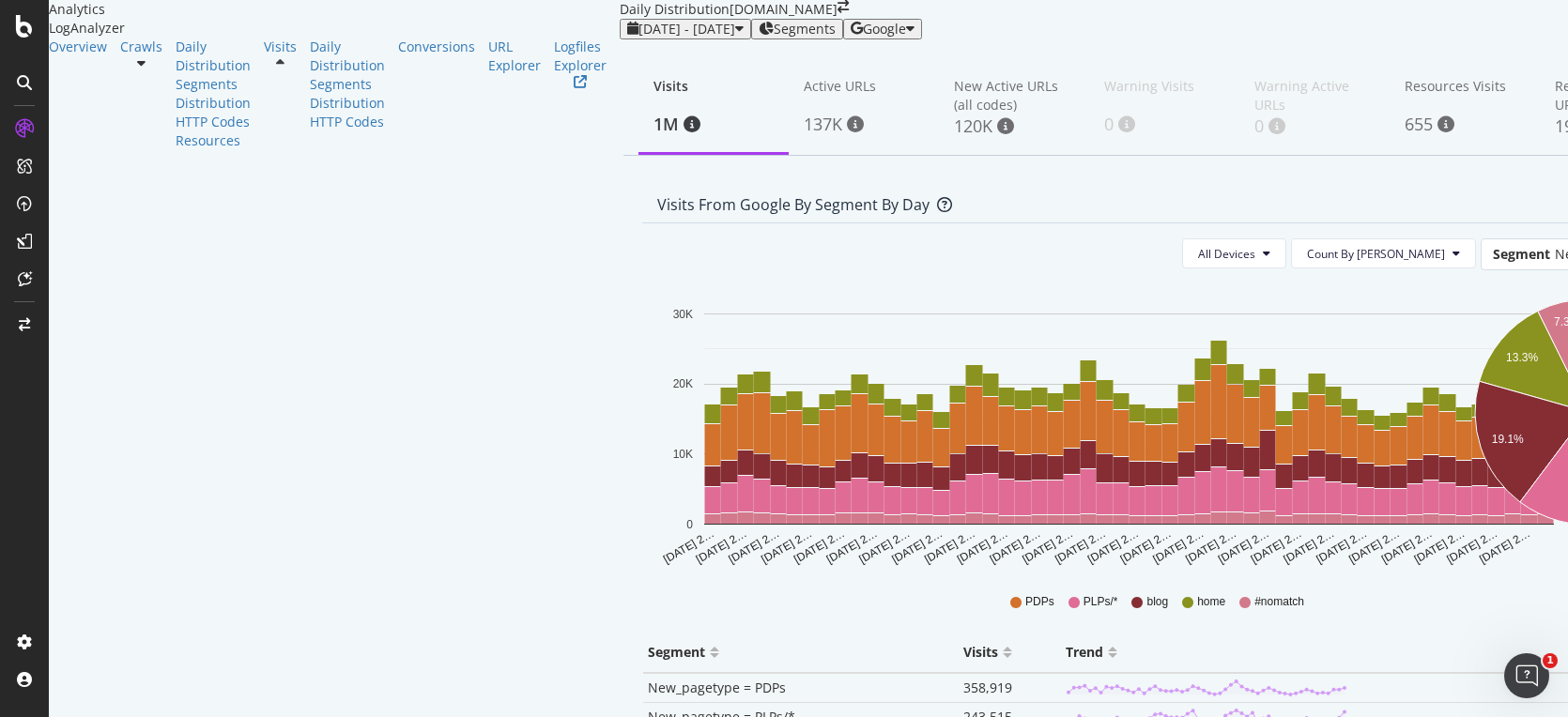
click at [774, 36] on span "Segments" at bounding box center [804, 30] width 62 height 15
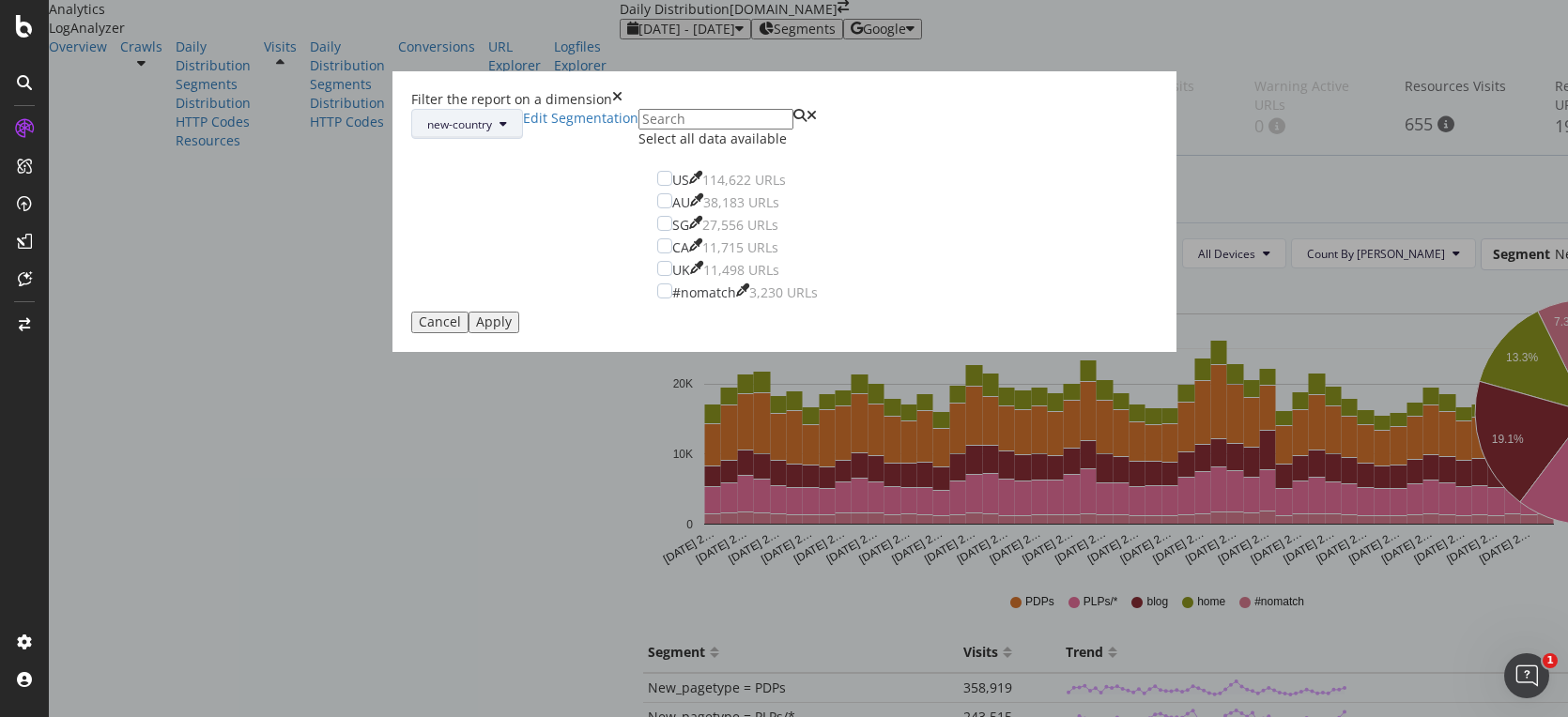
click at [523, 139] on button "new-country" at bounding box center [467, 124] width 111 height 30
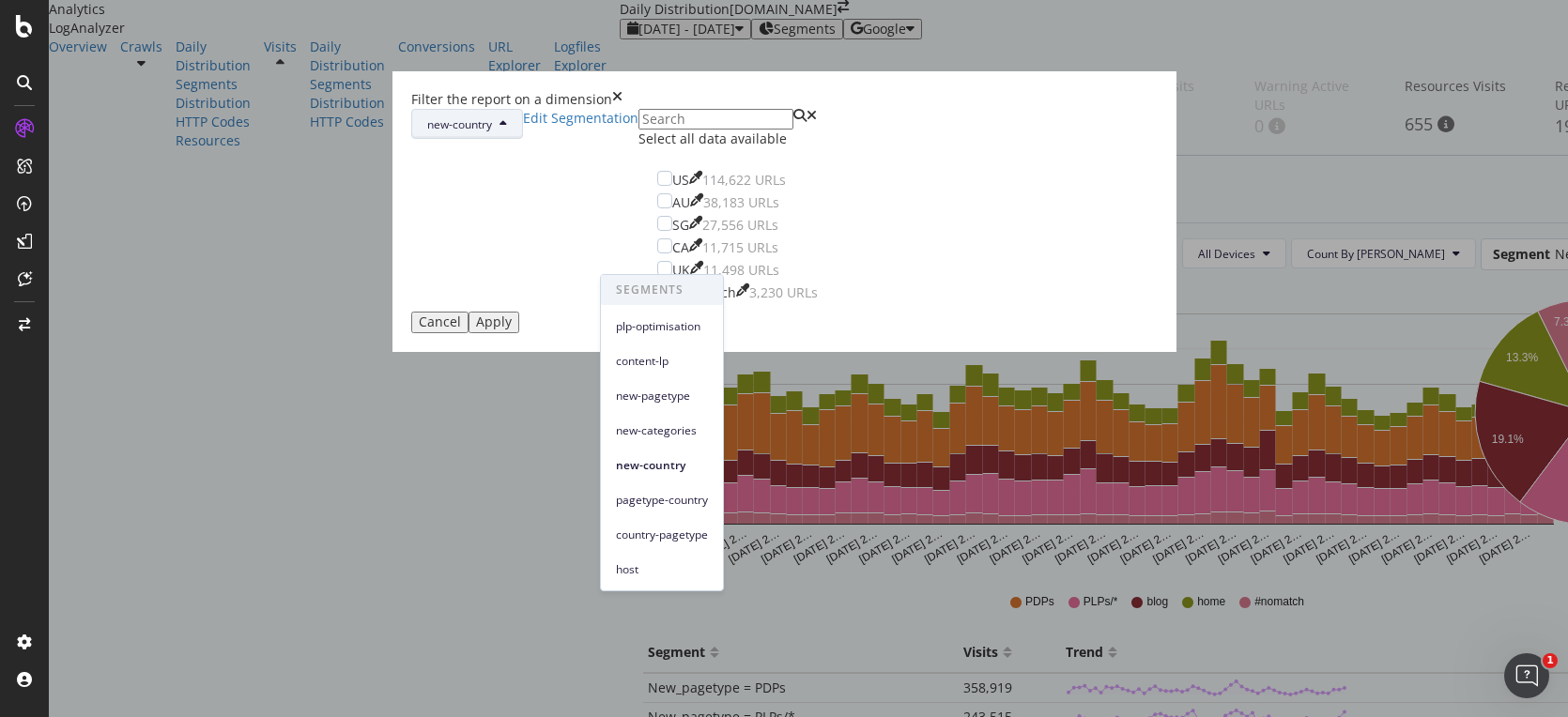
click at [831, 242] on div "new-country Edit Segmentation Select all data available US 114,622 URLs AU 38,1…" at bounding box center [785, 209] width 747 height 203
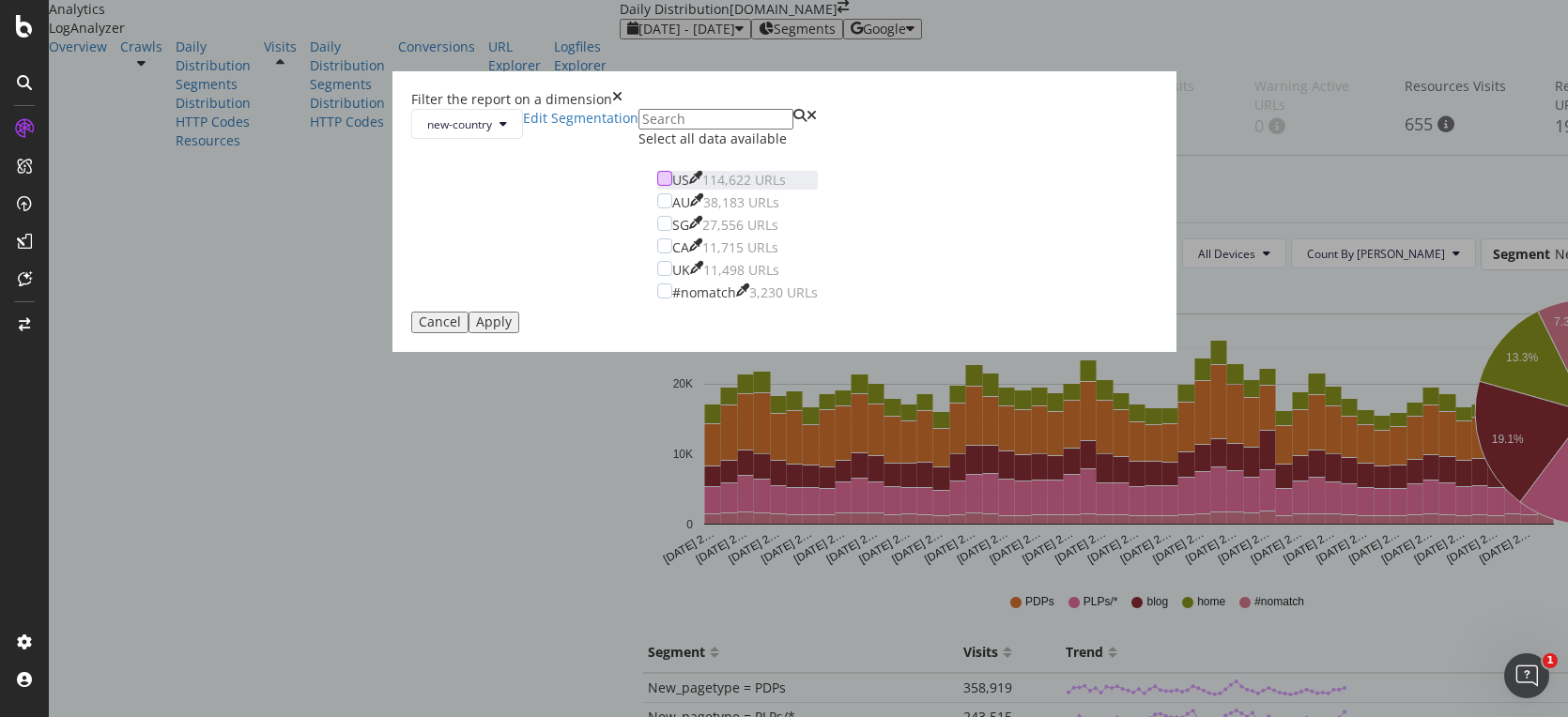
click at [657, 186] on div "modal" at bounding box center [665, 178] width 15 height 15
click at [512, 329] on div "Apply" at bounding box center [493, 322] width 35 height 15
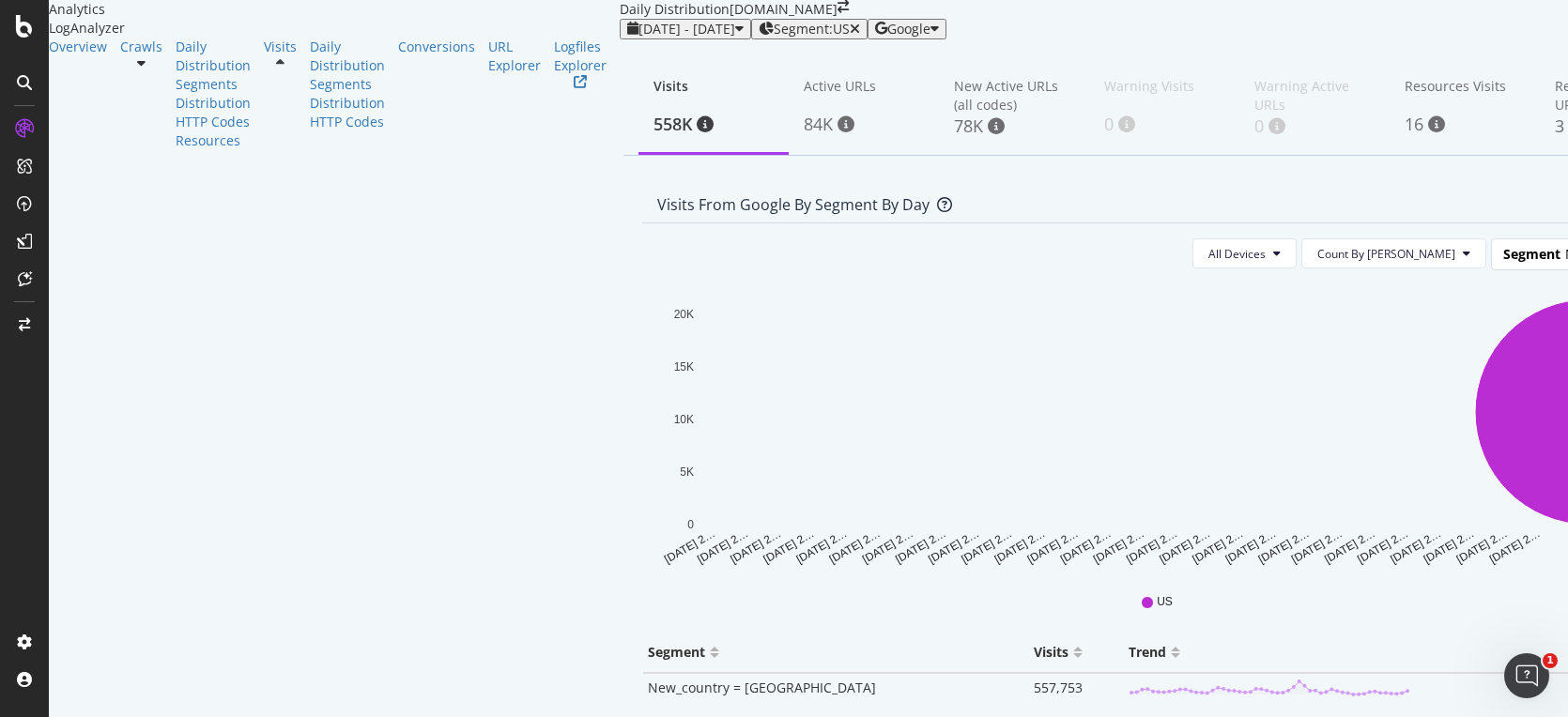
click at [1503, 263] on span "Segment" at bounding box center [1532, 253] width 57 height 18
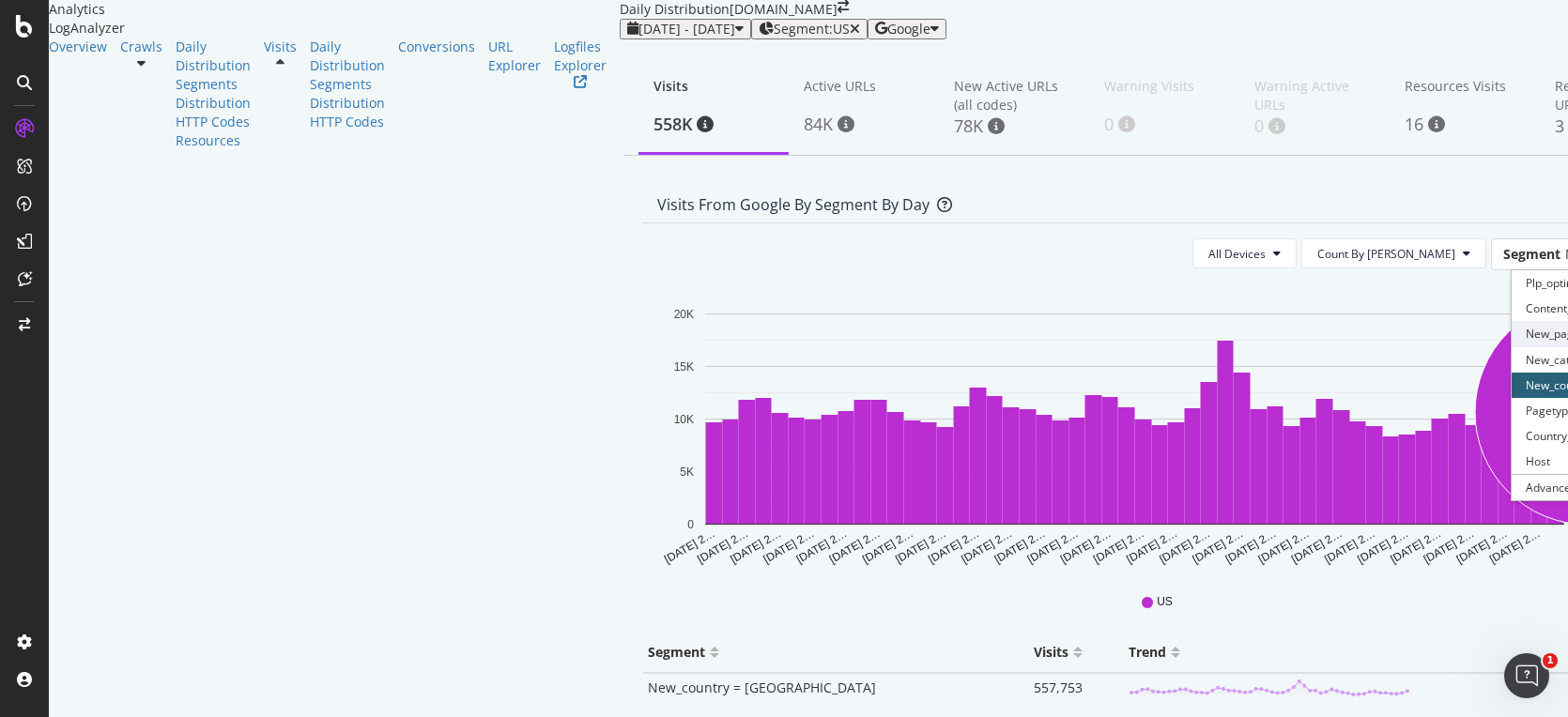
click at [1512, 347] on div "New_pagetype" at bounding box center [1587, 333] width 151 height 26
